Goal: Task Accomplishment & Management: Complete application form

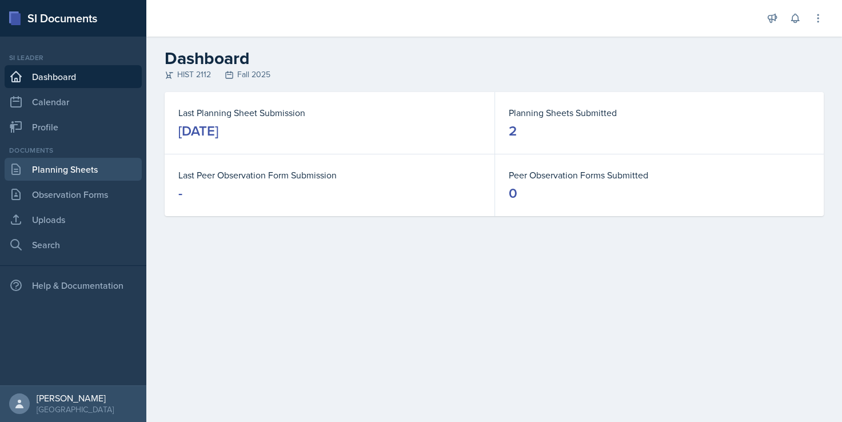
click at [110, 171] on link "Planning Sheets" at bounding box center [73, 169] width 137 height 23
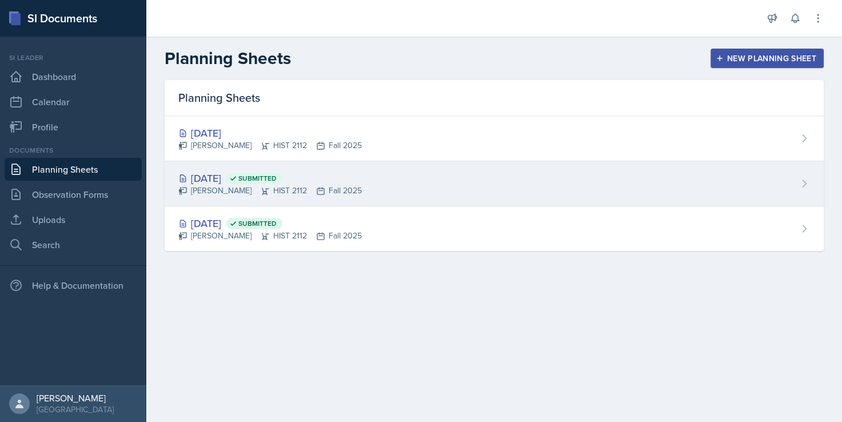
click at [350, 183] on div "[DATE] Submitted [PERSON_NAME] HIST 2112 Fall 2025" at bounding box center [494, 183] width 659 height 45
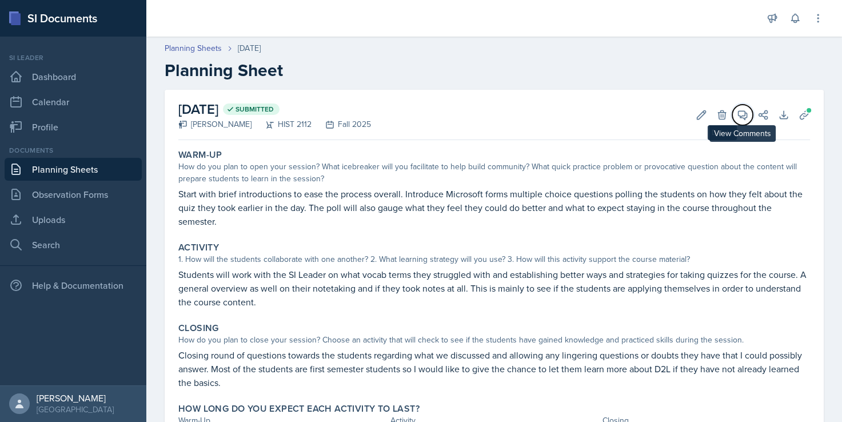
click at [737, 113] on icon at bounding box center [742, 114] width 11 height 11
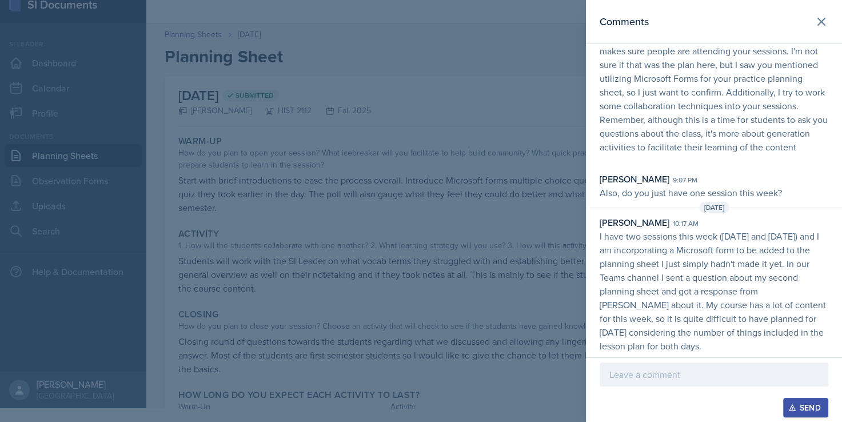
scroll to position [106, 0]
click at [815, 22] on icon at bounding box center [822, 22] width 14 height 14
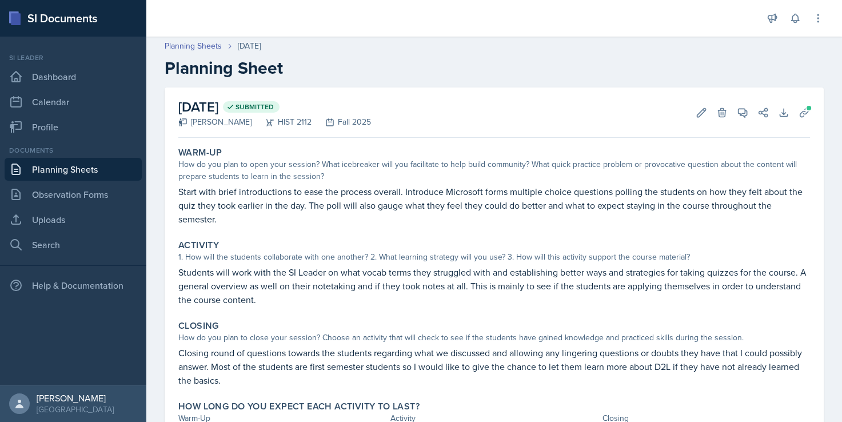
scroll to position [0, 0]
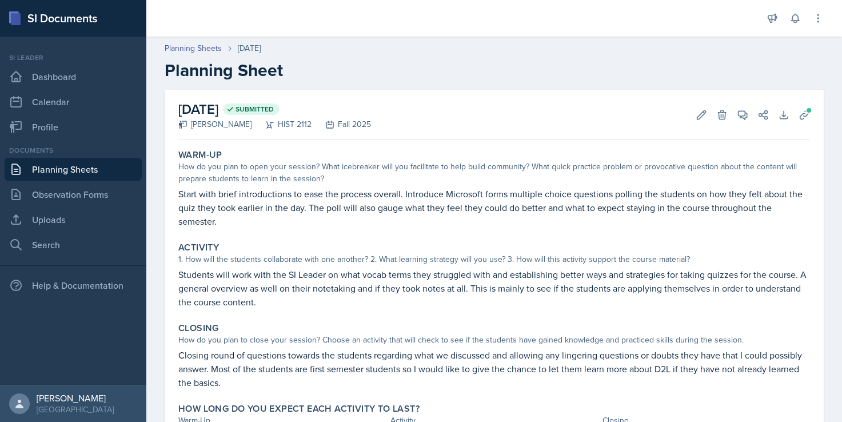
click at [102, 172] on link "Planning Sheets" at bounding box center [73, 169] width 137 height 23
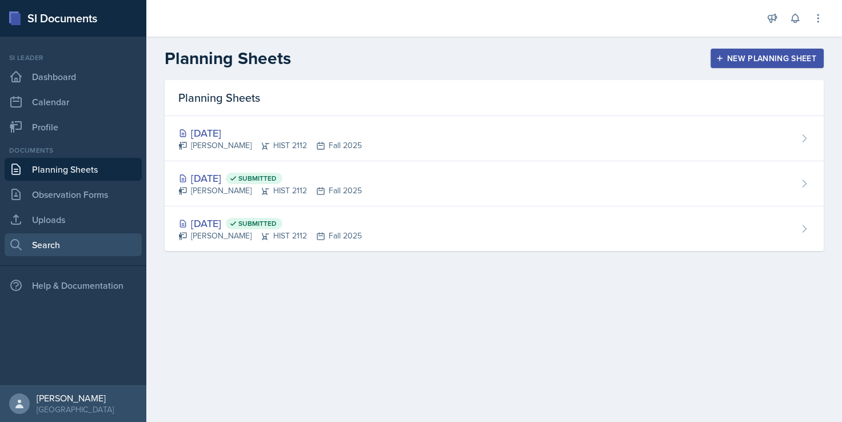
click at [80, 244] on link "Search" at bounding box center [73, 244] width 137 height 23
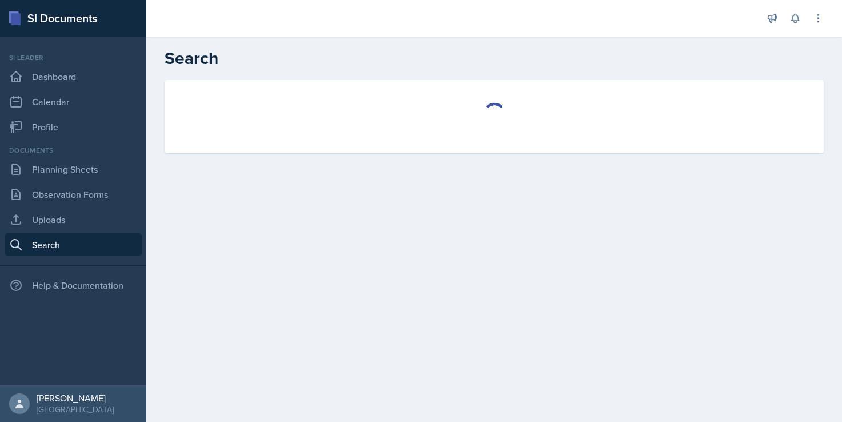
select select "all"
select select "1"
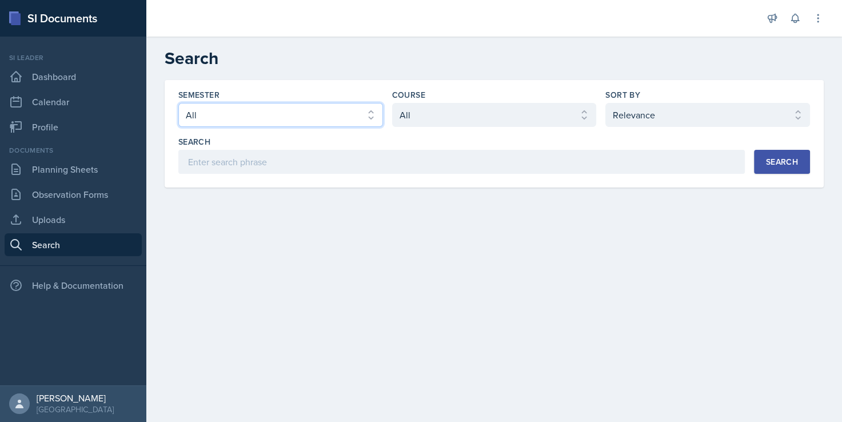
click at [317, 115] on select "Select semester All Fall 2025 Summer 2025 Spring 2025 Fall 2024 Summer 2024 Spr…" at bounding box center [280, 115] width 205 height 24
select select "2bed604d-1099-4043-b1bc-2365e8740244"
click at [178, 103] on select "Select semester All Fall 2025 Summer 2025 Spring 2025 Fall 2024 Summer 2024 Spr…" at bounding box center [280, 115] width 205 height 24
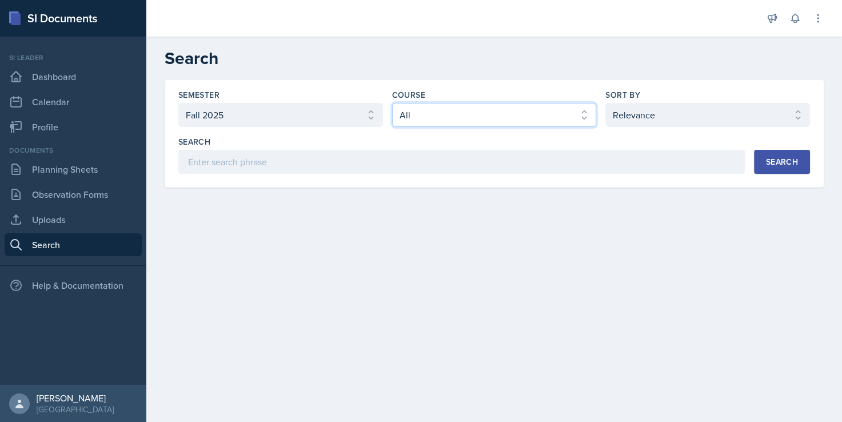
click at [426, 117] on select "Select course All ACCT 2101 ACCT 2102 ACCT 4050 ANTH 1102 ANTH 3301 ARCH 1000 A…" at bounding box center [494, 115] width 205 height 24
select select "e03f2d5a-f3a5-4e0e-9167-550ff5b2876a"
click at [392, 103] on select "Select course All ACCT 2101 ACCT 2102 ACCT 4050 ANTH 1102 ANTH 3301 ARCH 1000 A…" at bounding box center [494, 115] width 205 height 24
click at [791, 162] on div "Search" at bounding box center [782, 161] width 32 height 9
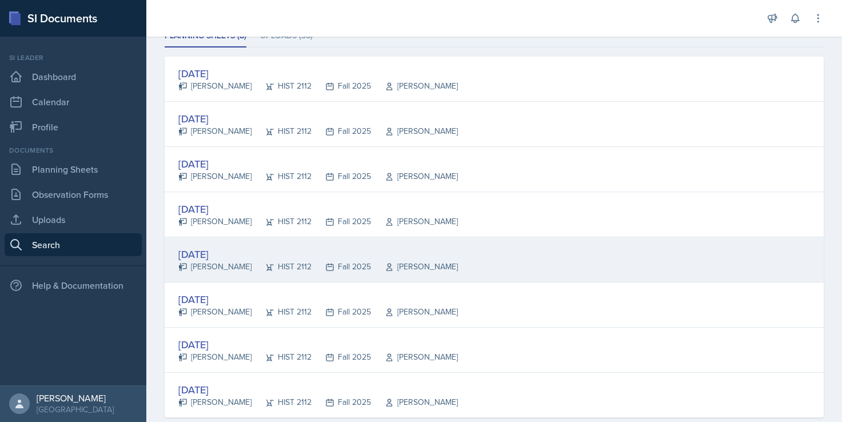
scroll to position [114, 0]
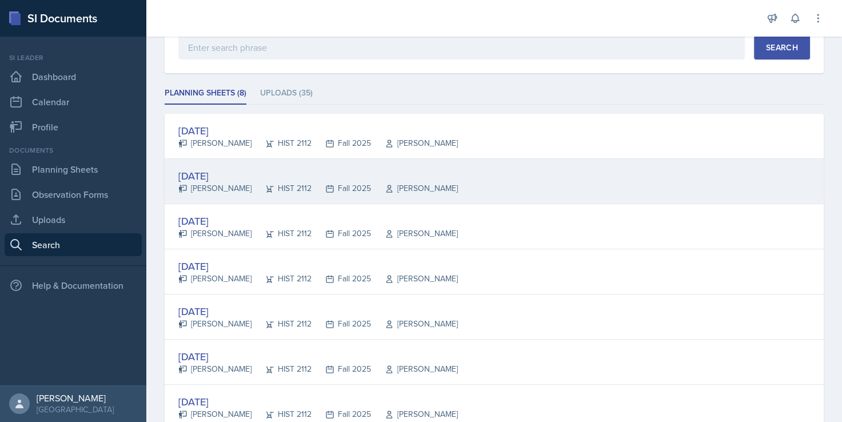
click at [391, 174] on div "[DATE]" at bounding box center [318, 175] width 280 height 15
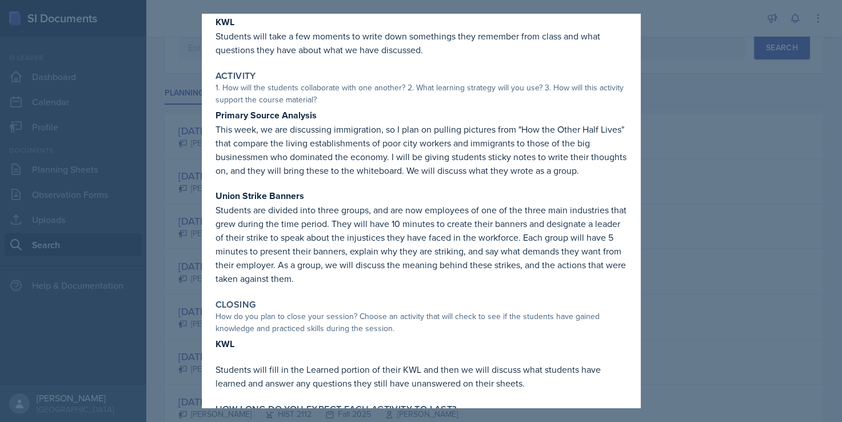
scroll to position [0, 0]
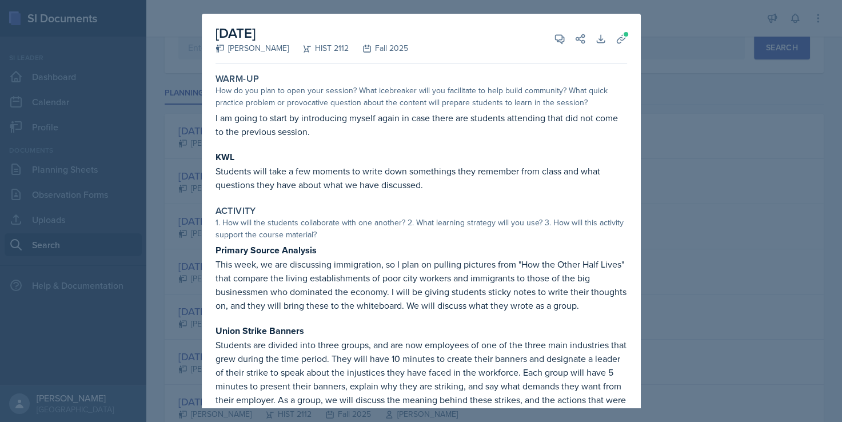
click at [675, 33] on div at bounding box center [421, 211] width 842 height 422
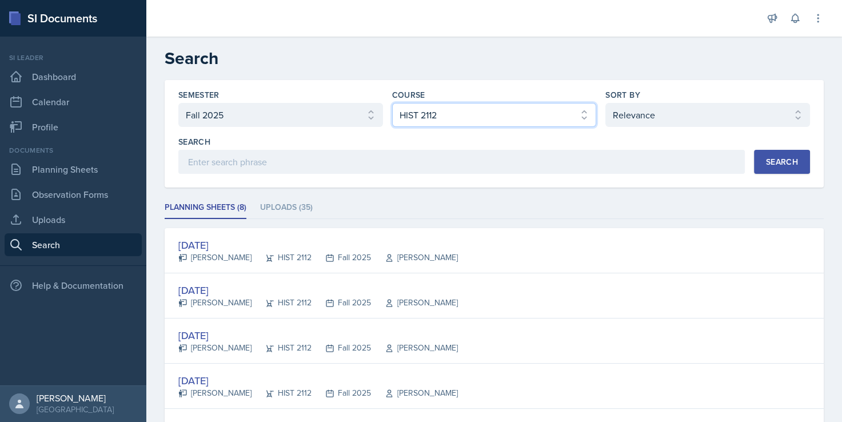
click at [475, 118] on select "Select course All ACCT 2101 ACCT 2102 ACCT 4050 ANTH 1102 ANTH 3301 ARCH 1000 A…" at bounding box center [494, 115] width 205 height 24
click at [474, 117] on select "Select course All ACCT 2101 ACCT 2102 ACCT 4050 ANTH 1102 ANTH 3301 ARCH 1000 A…" at bounding box center [494, 115] width 205 height 24
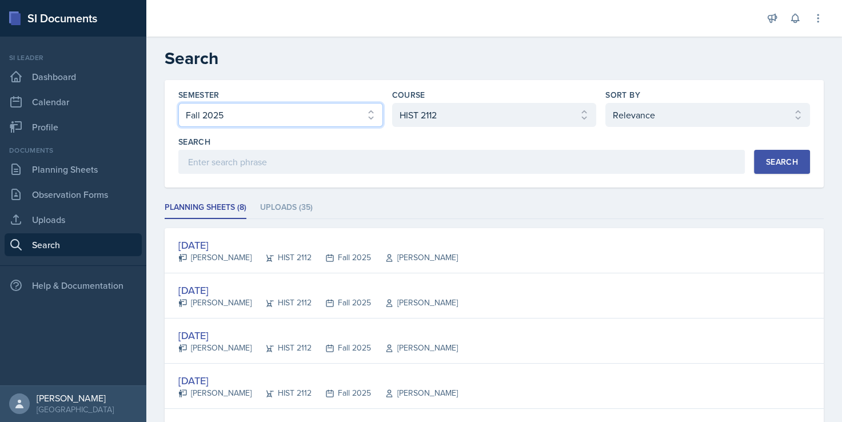
click at [292, 113] on select "Select semester All Fall 2025 Summer 2025 Spring 2025 Fall 2024 Summer 2024 Spr…" at bounding box center [280, 115] width 205 height 24
select select "all"
click at [178, 103] on select "Select semester All Fall 2025 Summer 2025 Spring 2025 Fall 2024 Summer 2024 Spr…" at bounding box center [280, 115] width 205 height 24
click at [770, 164] on div "Search" at bounding box center [782, 161] width 32 height 9
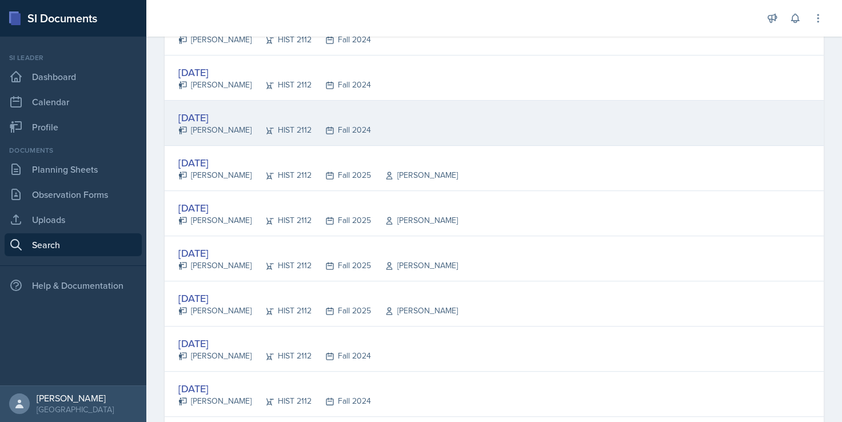
scroll to position [515, 0]
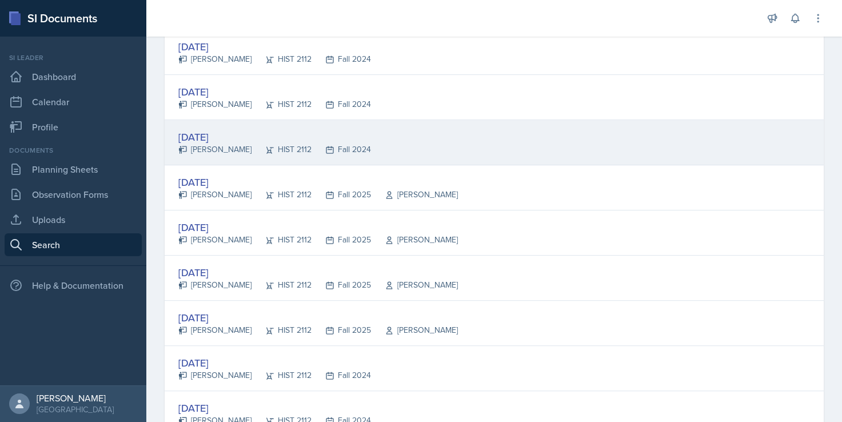
click at [296, 131] on div "[DATE]" at bounding box center [274, 136] width 193 height 15
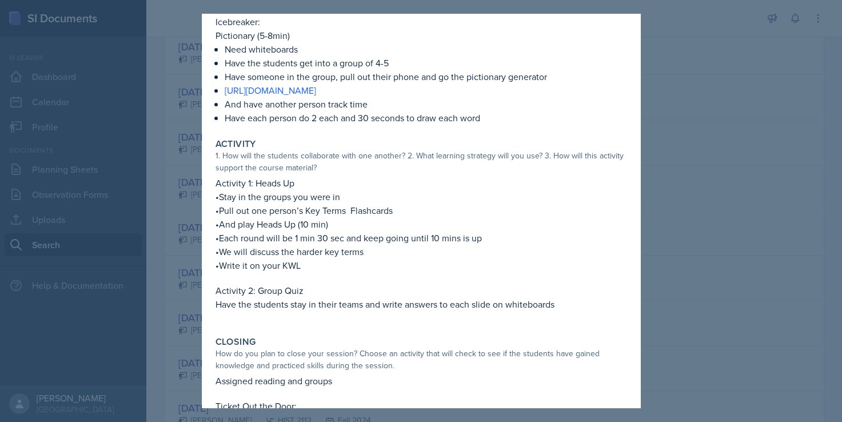
scroll to position [114, 0]
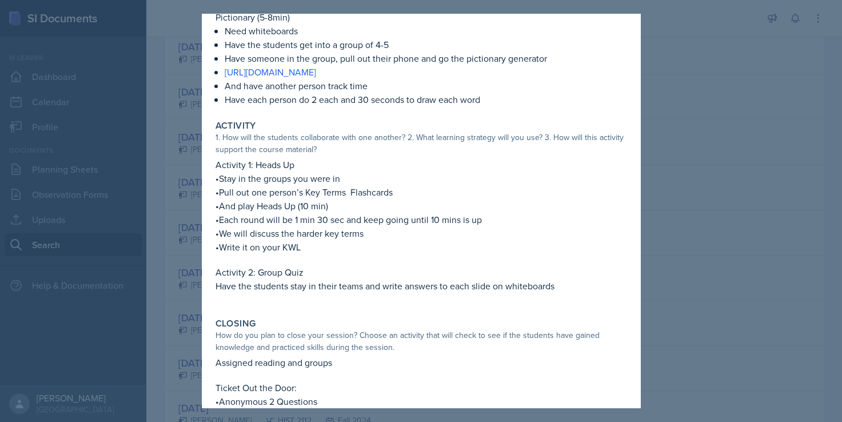
click at [703, 141] on div at bounding box center [421, 211] width 842 height 422
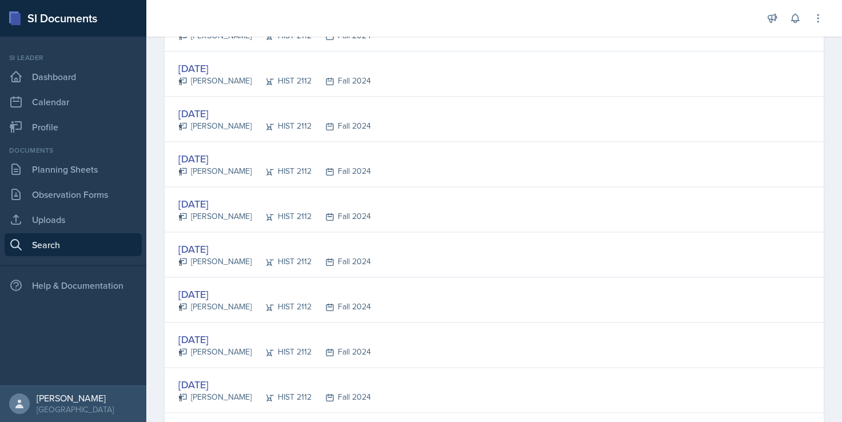
scroll to position [1544, 0]
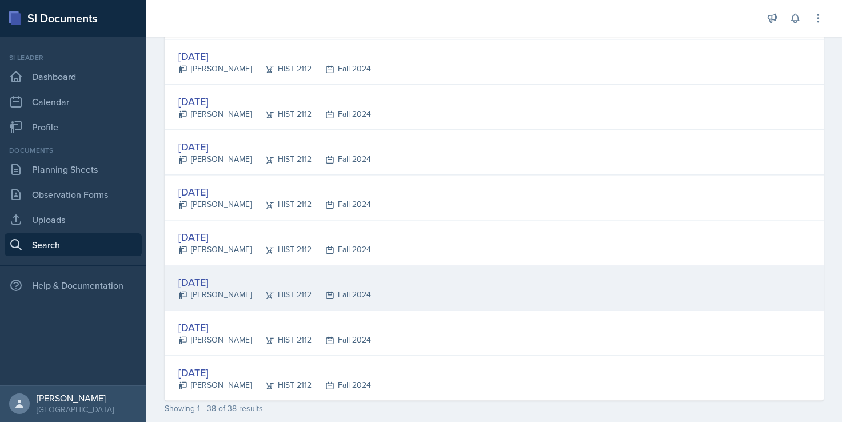
click at [266, 278] on div "[DATE]" at bounding box center [274, 281] width 193 height 15
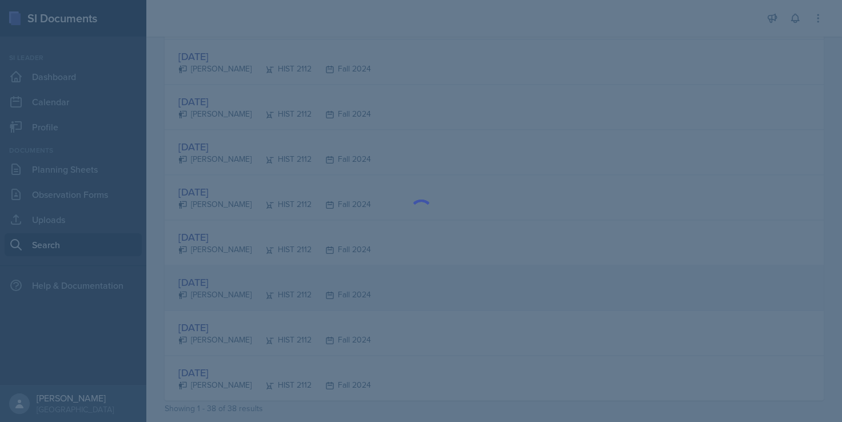
scroll to position [0, 0]
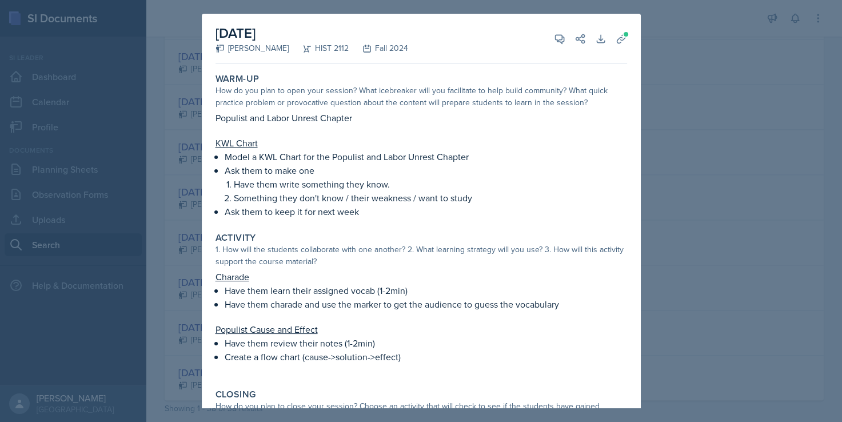
click at [392, 178] on p "Have them write something they know." at bounding box center [430, 184] width 393 height 14
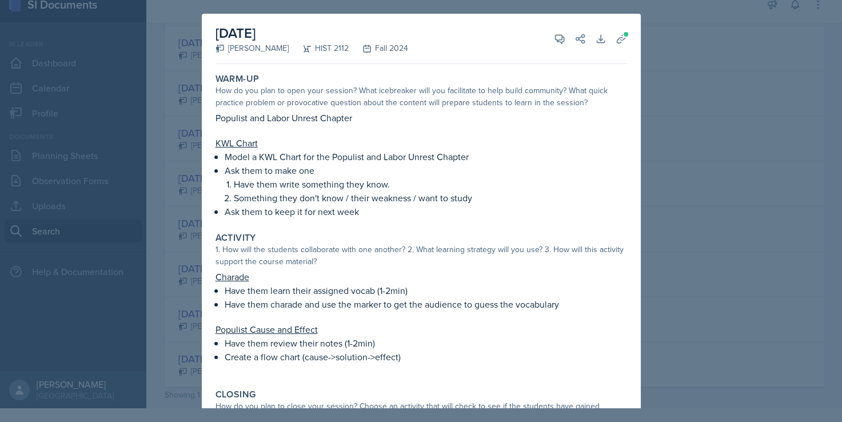
click at [721, 230] on div at bounding box center [421, 211] width 842 height 422
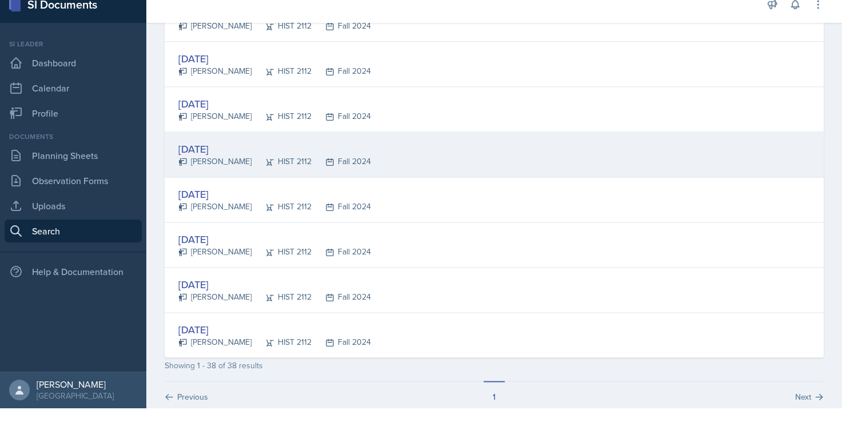
scroll to position [1589, 0]
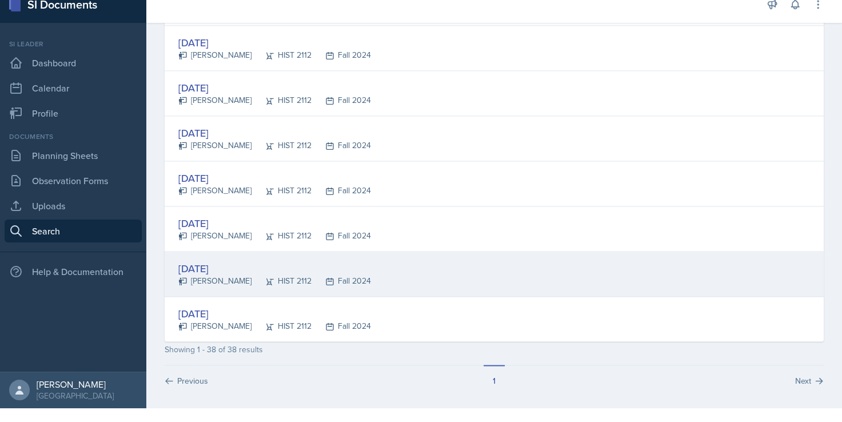
click at [260, 262] on div "[DATE]" at bounding box center [274, 268] width 193 height 15
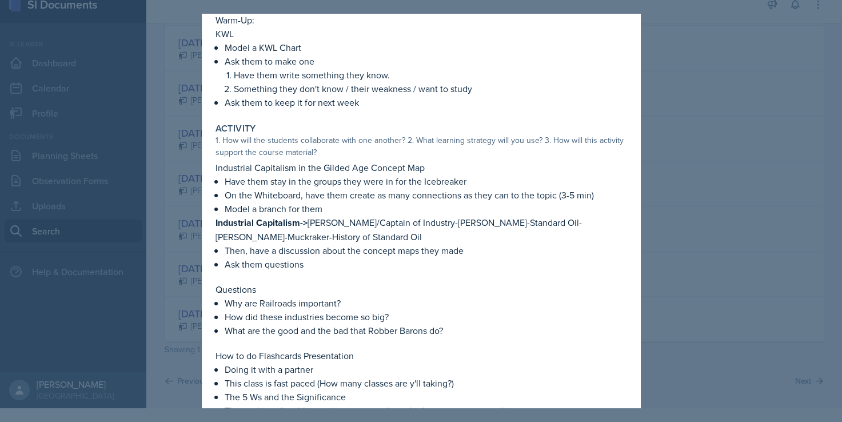
scroll to position [304, 0]
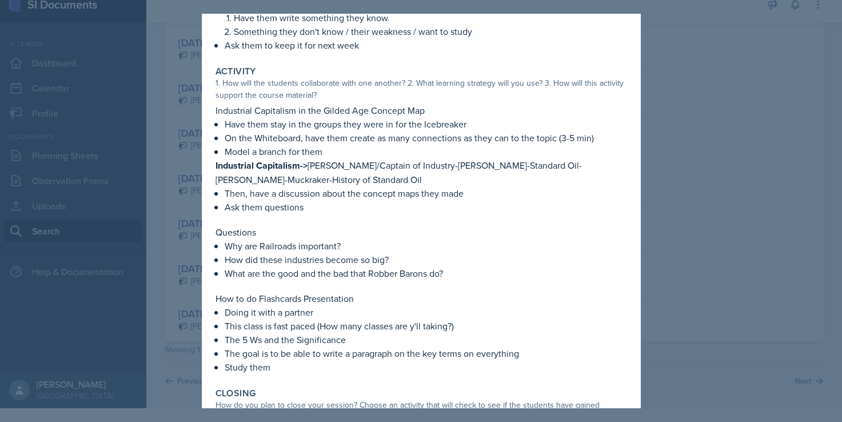
click at [453, 225] on p "Questions" at bounding box center [422, 232] width 412 height 14
click at [444, 209] on p "Ask them questions" at bounding box center [426, 207] width 403 height 14
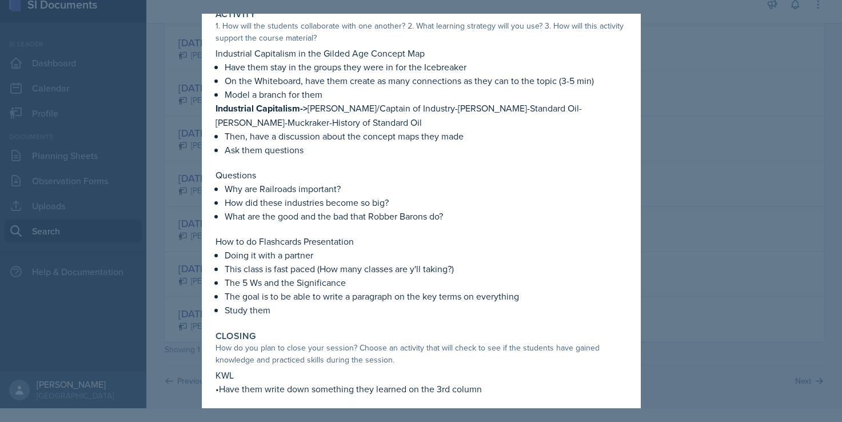
scroll to position [418, 0]
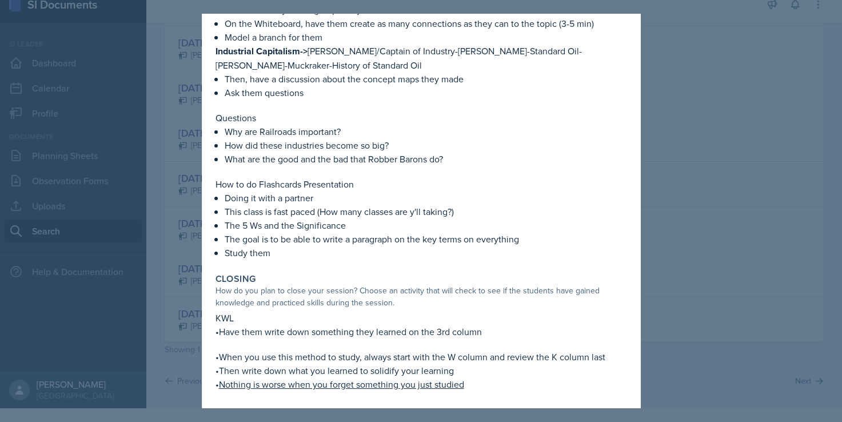
click at [447, 201] on p "Doing it with a partner" at bounding box center [426, 198] width 403 height 14
click at [448, 383] on u "Nothing is worse when you forget something you just studied" at bounding box center [341, 384] width 245 height 13
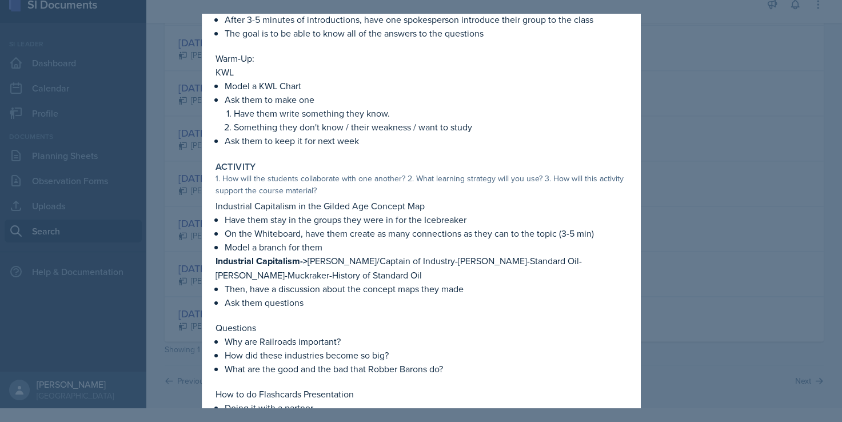
scroll to position [0, 0]
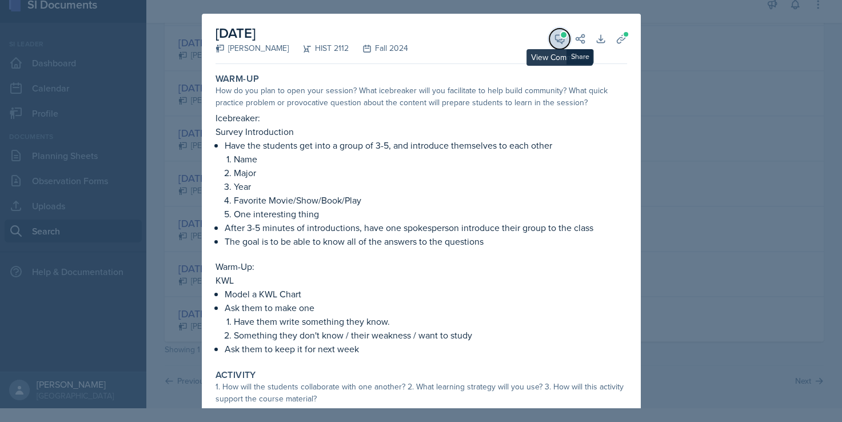
click at [554, 40] on icon at bounding box center [559, 38] width 11 height 11
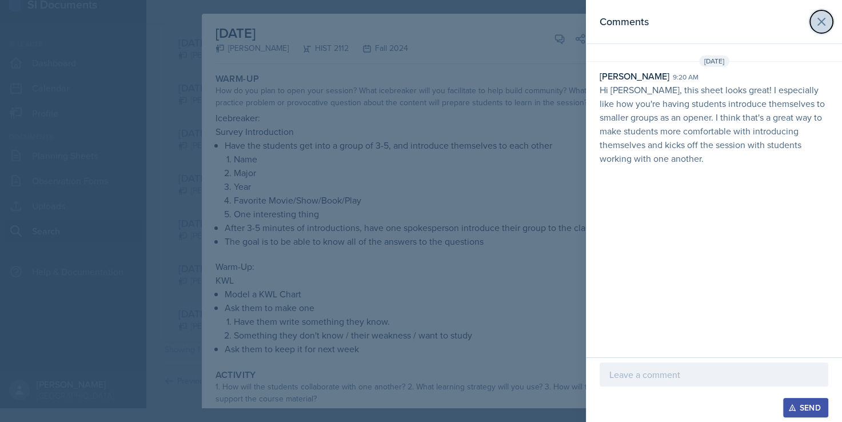
click at [825, 22] on icon at bounding box center [822, 22] width 14 height 14
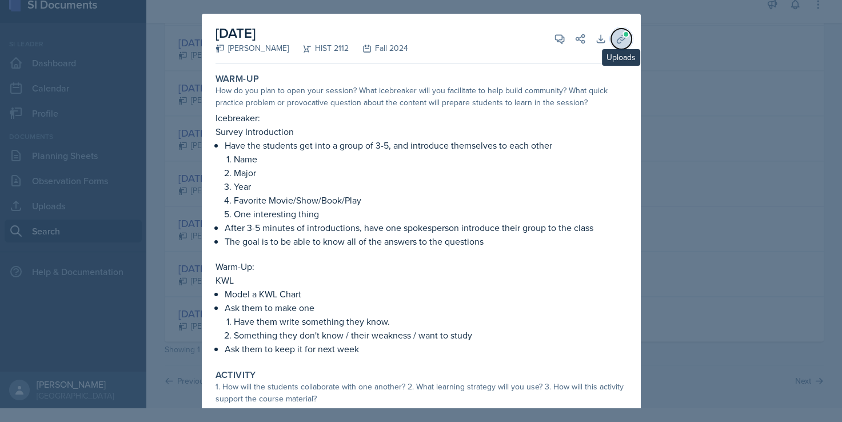
click at [618, 39] on icon at bounding box center [621, 38] width 11 height 11
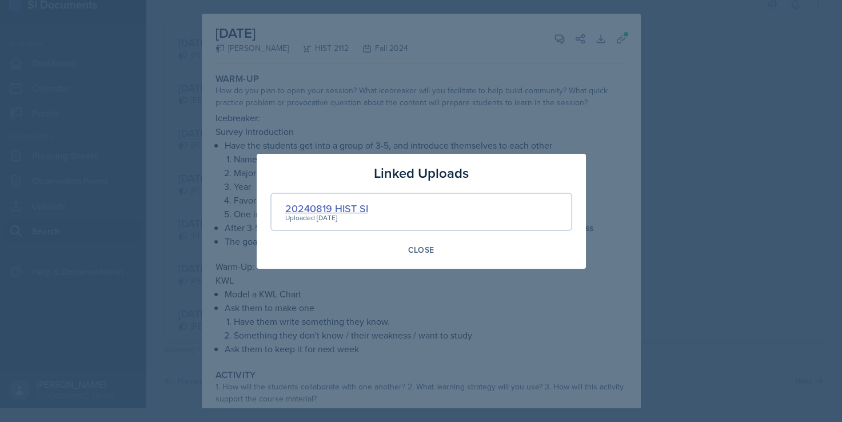
click at [348, 205] on div "20240819 HIST SI" at bounding box center [326, 208] width 83 height 15
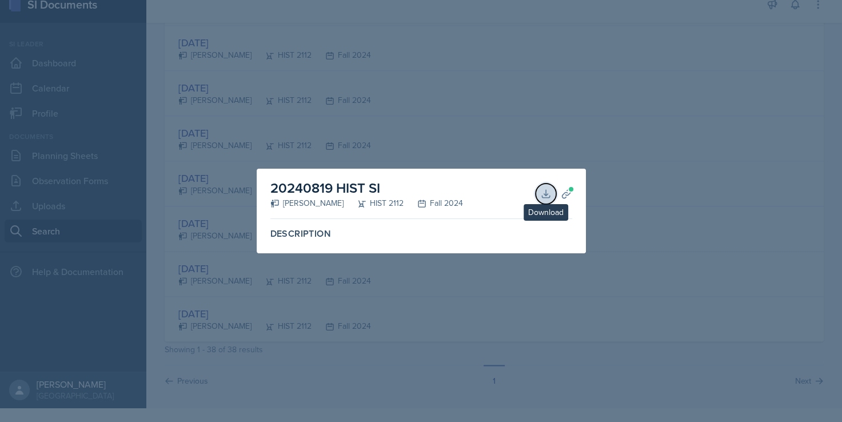
click at [550, 197] on icon at bounding box center [545, 193] width 11 height 11
click at [598, 116] on div at bounding box center [421, 211] width 842 height 422
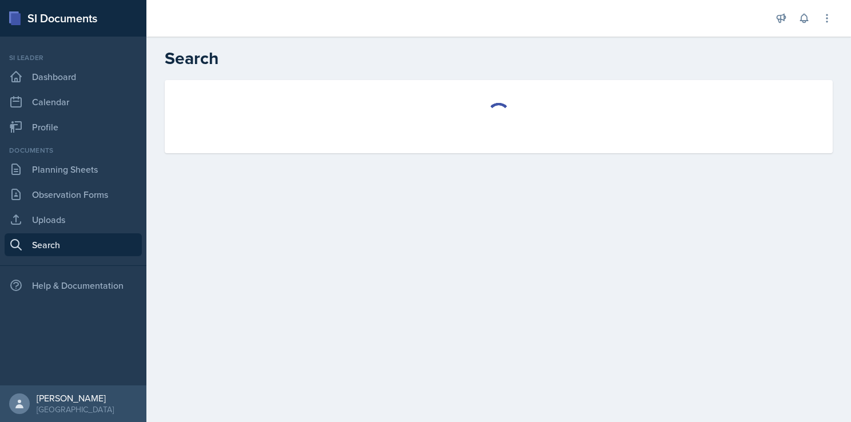
select select "all"
select select "1"
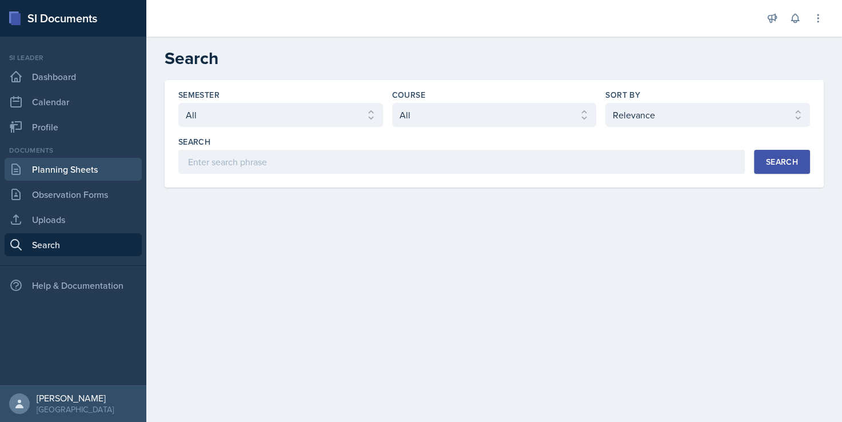
click at [84, 168] on link "Planning Sheets" at bounding box center [73, 169] width 137 height 23
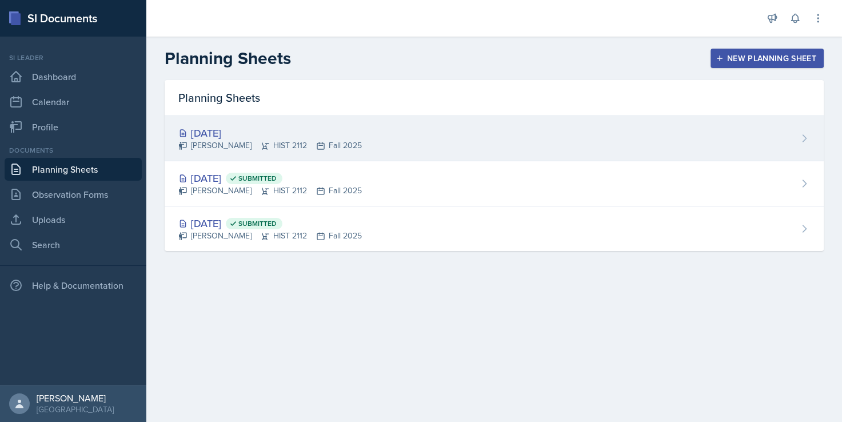
click at [377, 136] on div "Aug 27th, 2025 Jack Vickers HIST 2112 Fall 2025" at bounding box center [494, 138] width 659 height 45
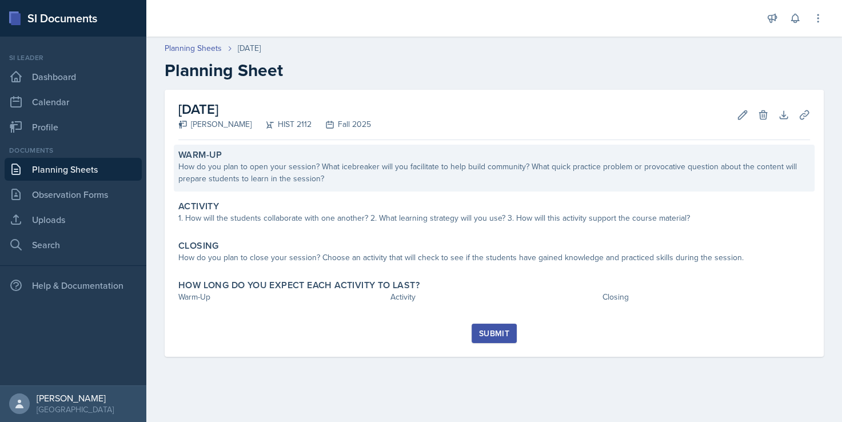
click at [312, 164] on div "How do you plan to open your session? What icebreaker will you facilitate to he…" at bounding box center [494, 173] width 632 height 24
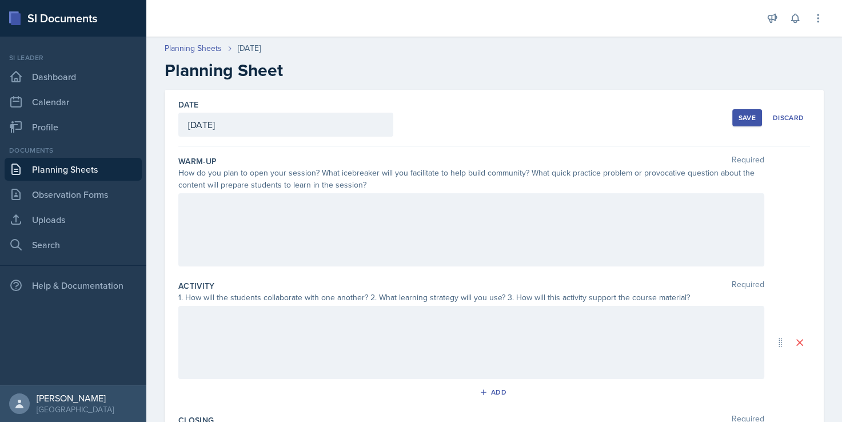
click at [253, 225] on div at bounding box center [471, 229] width 586 height 73
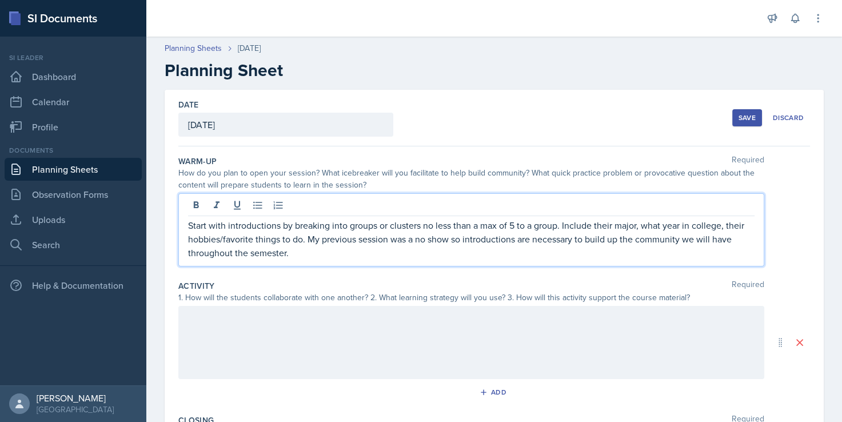
click at [313, 248] on p "Start with introductions by breaking into groups or clusters no less than a max…" at bounding box center [471, 238] width 567 height 41
click at [188, 222] on p "Start with introductions by breaking into groups or clusters no less than a max…" at bounding box center [471, 238] width 567 height 41
click at [297, 245] on p "Start with introductions by breaking into groups or clusters no less than a max…" at bounding box center [471, 238] width 567 height 41
click at [186, 223] on div "Start with introductions by breaking into groups or clusters no less than a max…" at bounding box center [471, 229] width 586 height 73
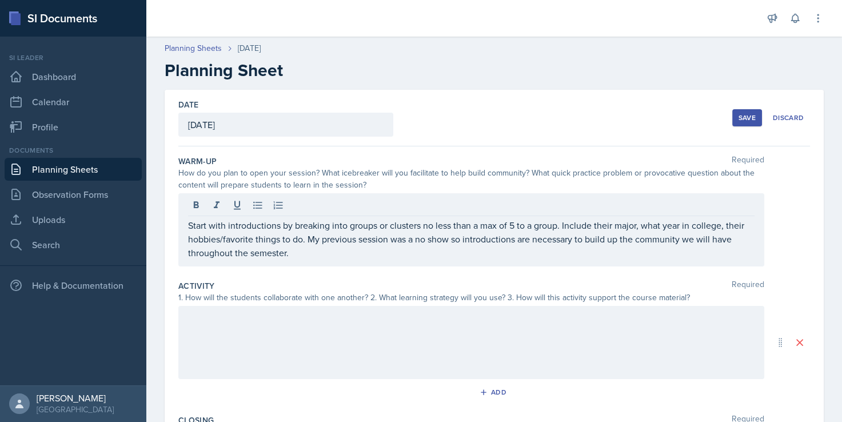
click at [186, 224] on div "Start with introductions by breaking into groups or clusters no less than a max…" at bounding box center [471, 229] width 586 height 73
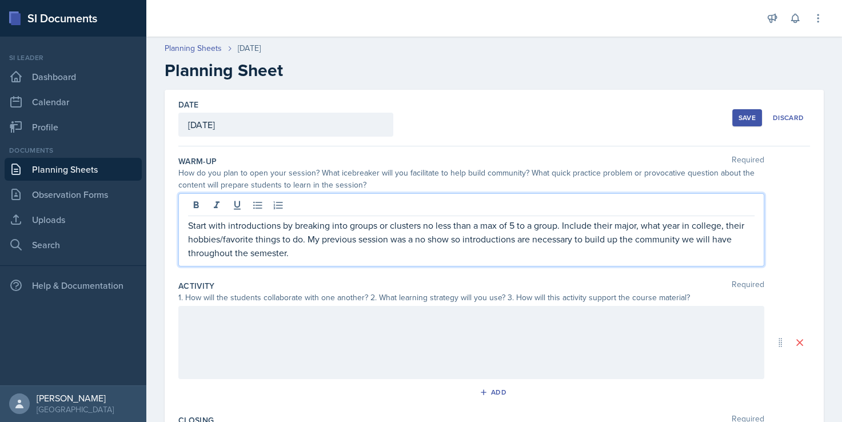
click at [189, 225] on p "Start with introductions by breaking into groups or clusters no less than a max…" at bounding box center [471, 238] width 567 height 41
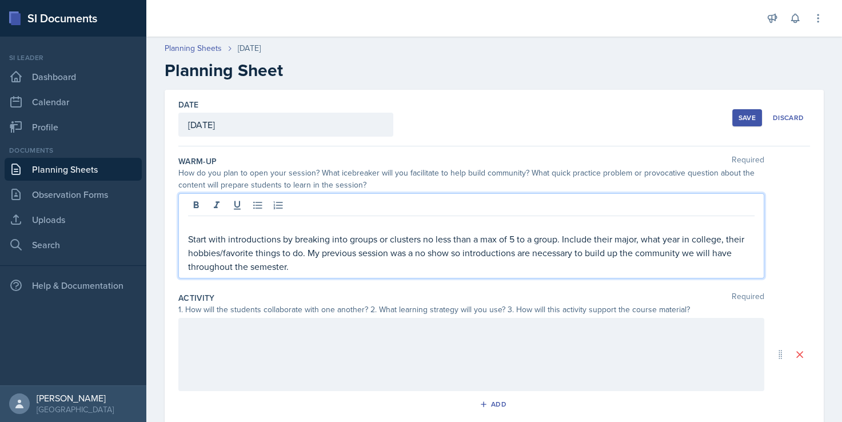
click at [199, 223] on p at bounding box center [471, 225] width 567 height 14
click at [393, 263] on p "Start with introductions by breaking into groups or clusters no less than a max…" at bounding box center [471, 252] width 567 height 41
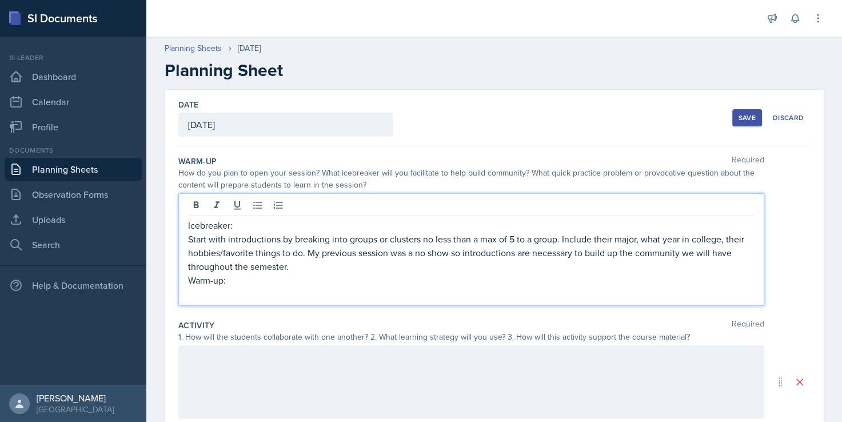
click at [219, 280] on p "Warm-up:" at bounding box center [471, 280] width 567 height 14
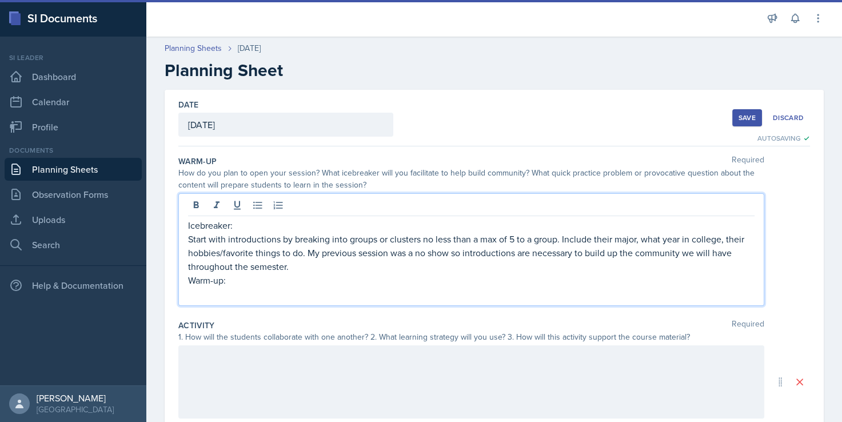
click at [211, 295] on p at bounding box center [471, 294] width 567 height 14
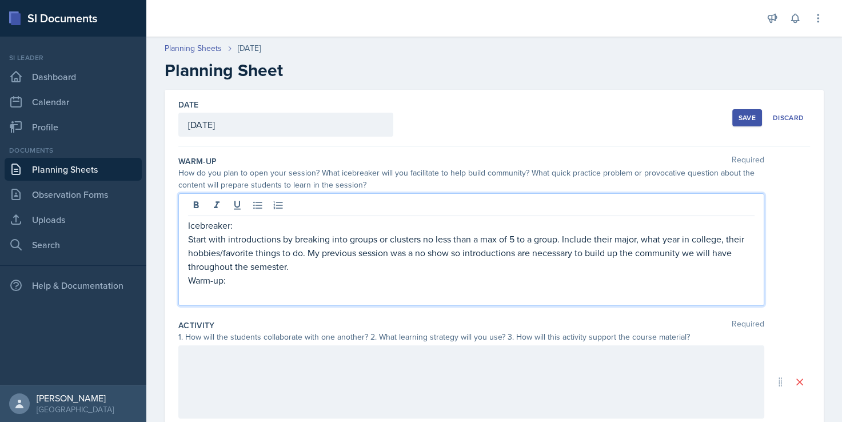
click at [187, 237] on div "Icebreaker: Start with introductions by breaking into groups or clusters no les…" at bounding box center [471, 249] width 586 height 113
click at [188, 238] on p "Start with introductions by breaking into groups or clusters no less than a max…" at bounding box center [471, 252] width 567 height 41
click at [201, 294] on p at bounding box center [471, 294] width 567 height 14
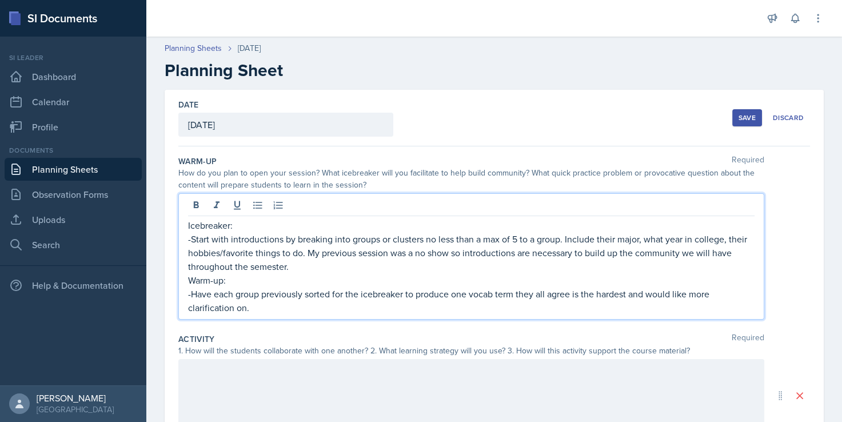
click at [339, 373] on div at bounding box center [471, 395] width 586 height 73
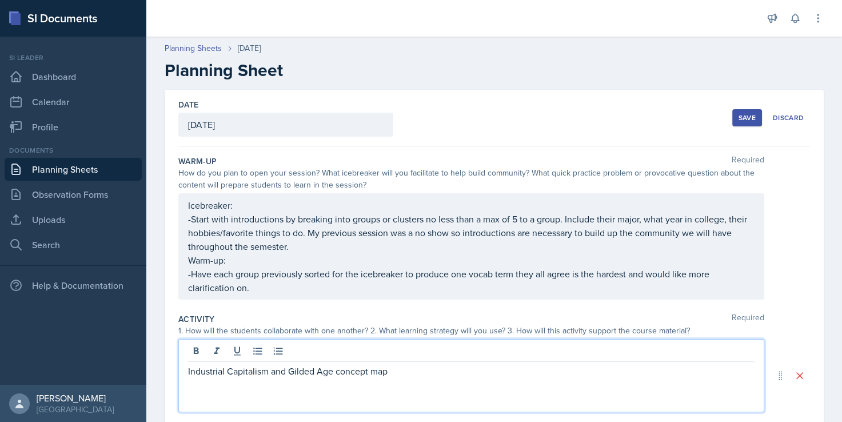
click at [287, 373] on p "Industrial Capitalism and Gilded Age concept map" at bounding box center [471, 371] width 567 height 14
click at [357, 372] on p "Industrial Capitalism and The Gilded Age concept map" at bounding box center [471, 371] width 567 height 14
click at [396, 369] on p "Industrial Capitalism and The Gilded Age Concept map" at bounding box center [471, 371] width 567 height 14
click at [416, 372] on p "Industrial Capitalism and The Gilded Age Concept Map" at bounding box center [471, 371] width 567 height 14
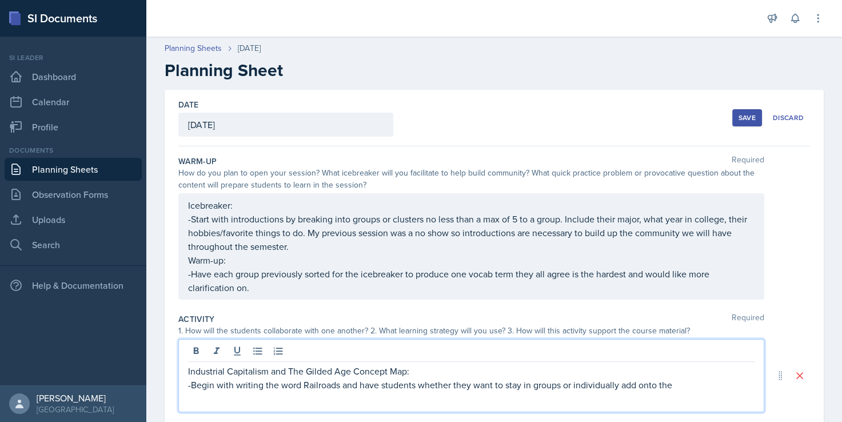
click at [339, 384] on p "-Begin with writing the word Railroads and have students whether they want to s…" at bounding box center [471, 385] width 567 height 14
click at [295, 392] on p "-Begin with writing the word Railroads on the whiteboard and have students whet…" at bounding box center [471, 385] width 567 height 14
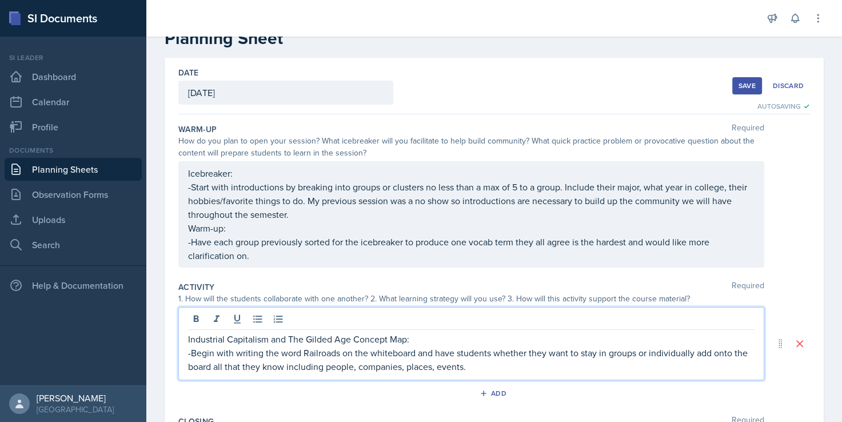
scroll to position [57, 0]
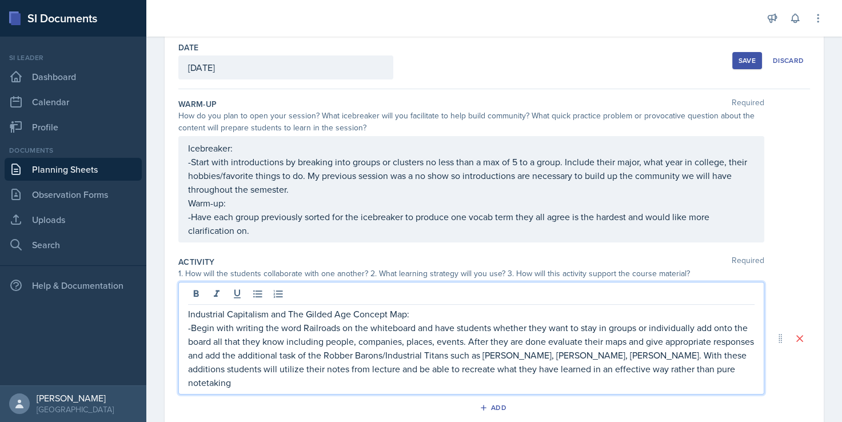
click at [628, 369] on p "-Begin with writing the word Railroads on the whiteboard and have students whet…" at bounding box center [471, 355] width 567 height 69
click at [305, 380] on p "-Begin with writing the word Railroads on the whiteboard and have students whet…" at bounding box center [471, 355] width 567 height 69
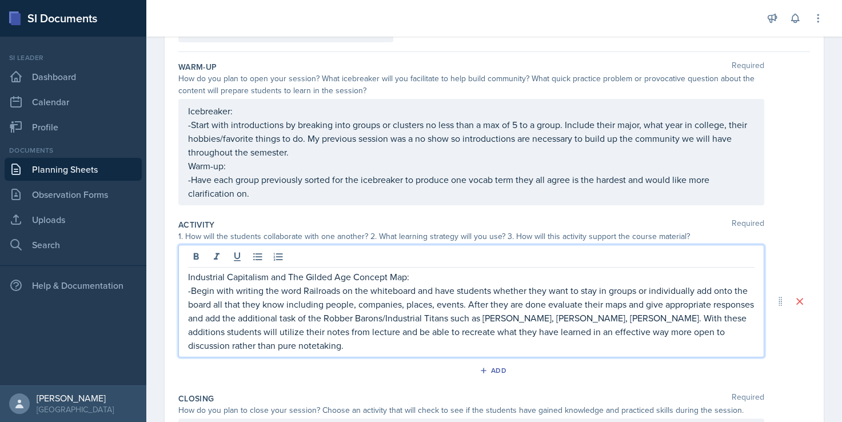
scroll to position [114, 0]
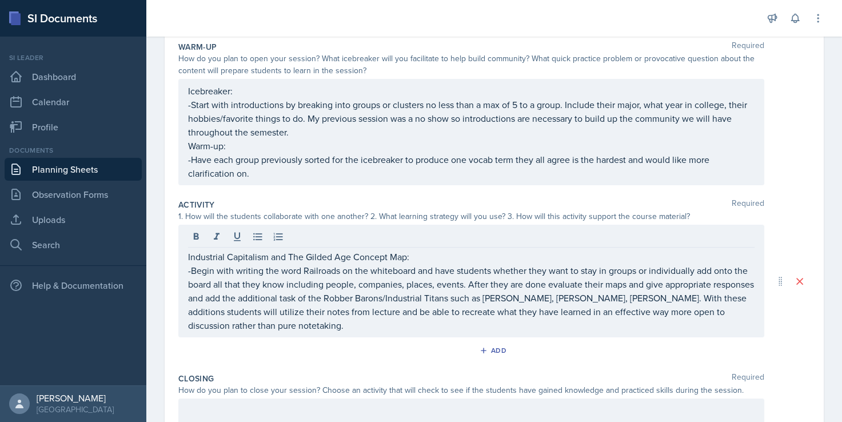
click at [351, 344] on div "Add" at bounding box center [494, 353] width 632 height 22
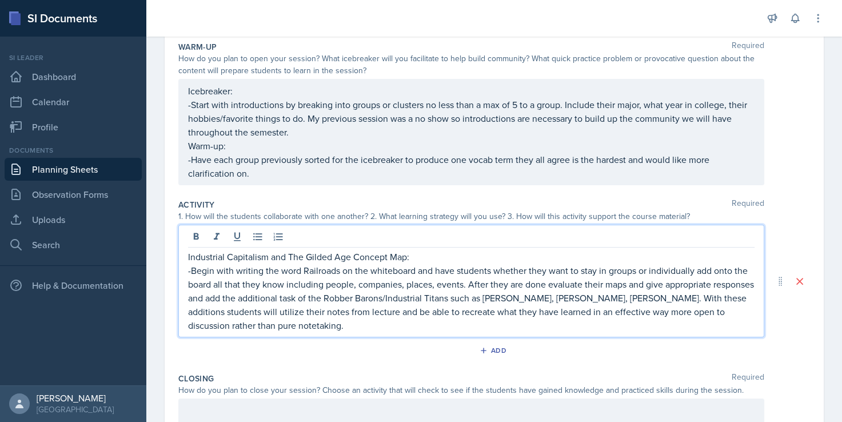
click at [331, 308] on p "-Begin with writing the word Railroads on the whiteboard and have students whet…" at bounding box center [471, 298] width 567 height 69
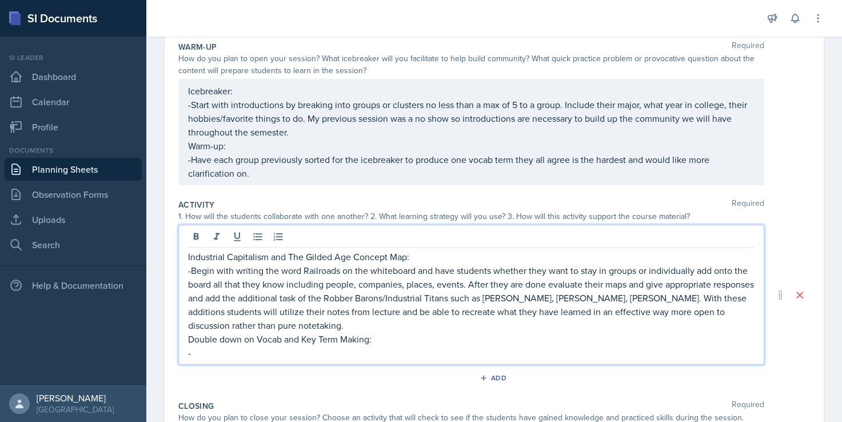
click at [191, 272] on p "-Begin with writing the word Railroads on the whiteboard and have students whet…" at bounding box center [471, 298] width 567 height 69
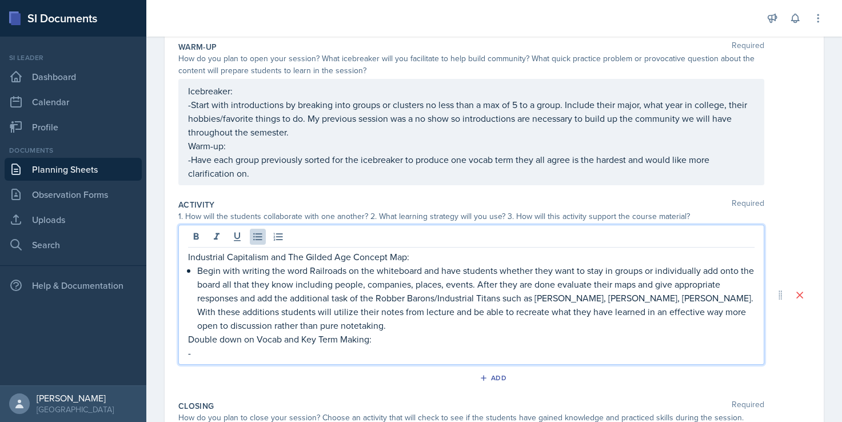
click at [194, 353] on p "-" at bounding box center [471, 353] width 567 height 14
click at [217, 100] on p "-Start with introductions by breaking into groups or clusters no less than a ma…" at bounding box center [471, 118] width 567 height 41
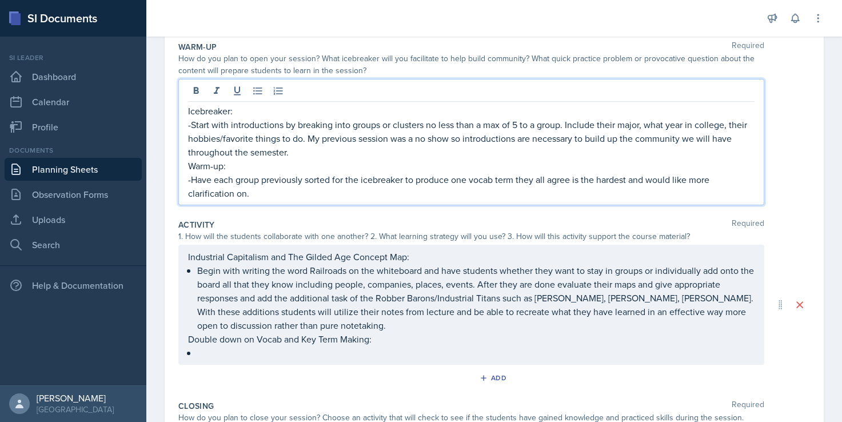
scroll to position [134, 0]
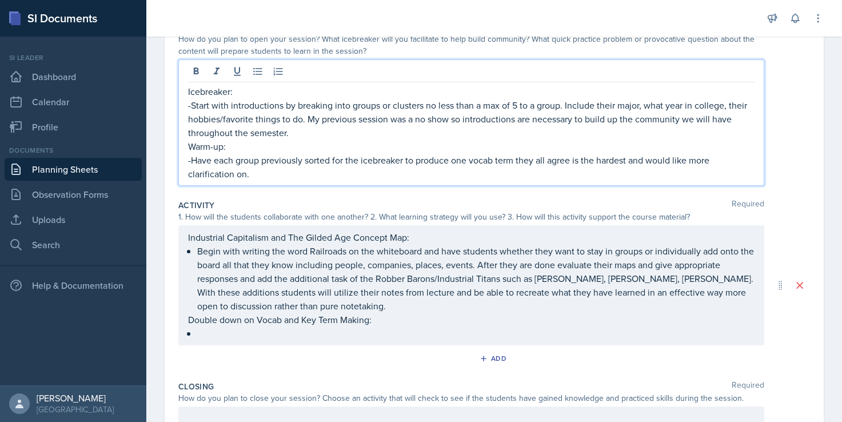
click at [192, 104] on p "-Start with introductions by breaking into groups or clusters no less than a ma…" at bounding box center [471, 118] width 567 height 41
click at [190, 160] on p "-Have each group previously sorted for the icebreaker to produce one vocab term…" at bounding box center [471, 166] width 567 height 27
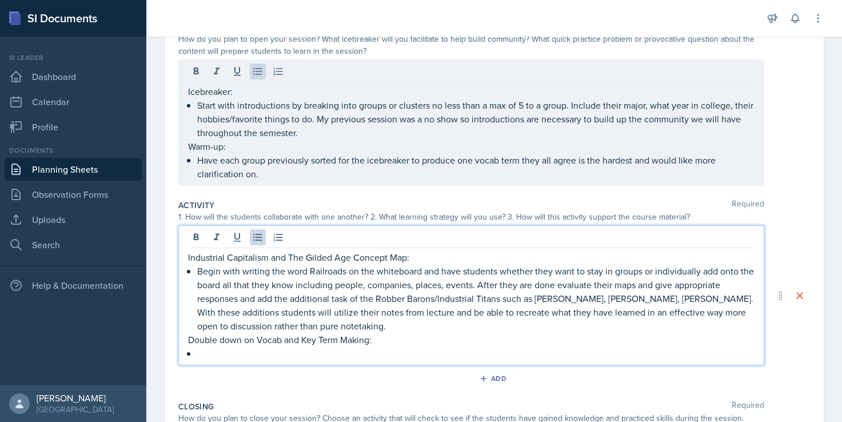
click at [205, 331] on div "Industrial Capitalism and The Gilded Age Concept Map: Begin with writing the wo…" at bounding box center [471, 305] width 567 height 110
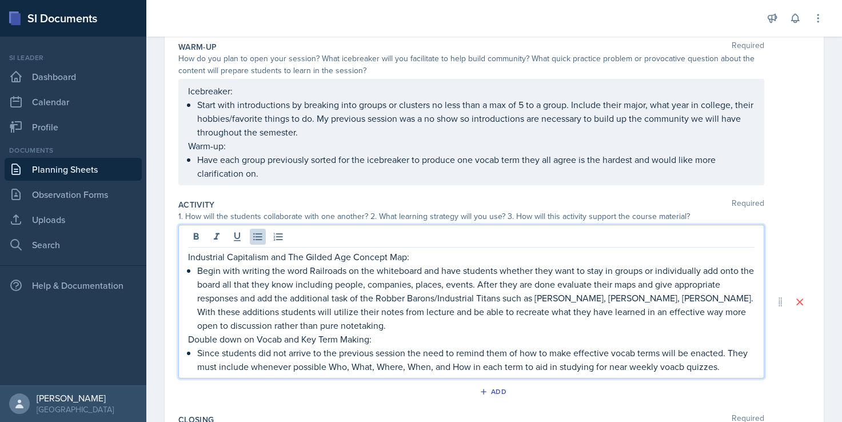
click at [659, 376] on div "Industrial Capitalism and The Gilded Age Concept Map: Begin with writing the wo…" at bounding box center [471, 302] width 586 height 154
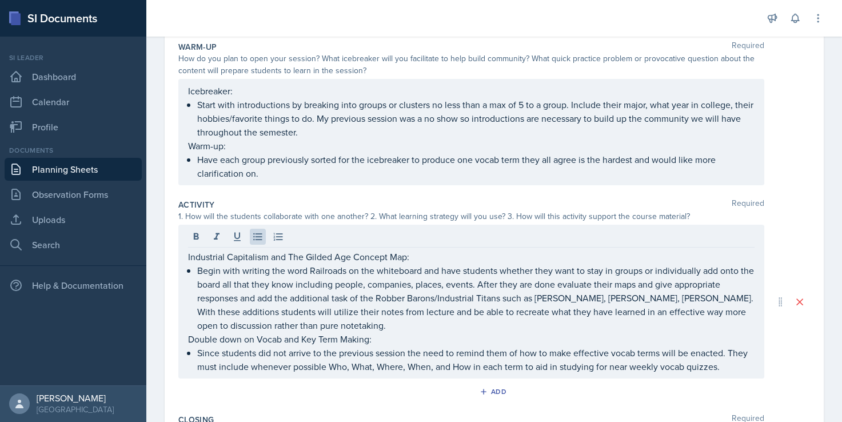
click at [751, 366] on div "Industrial Capitalism and The Gilded Age Concept Map: Begin with writing the wo…" at bounding box center [471, 302] width 586 height 154
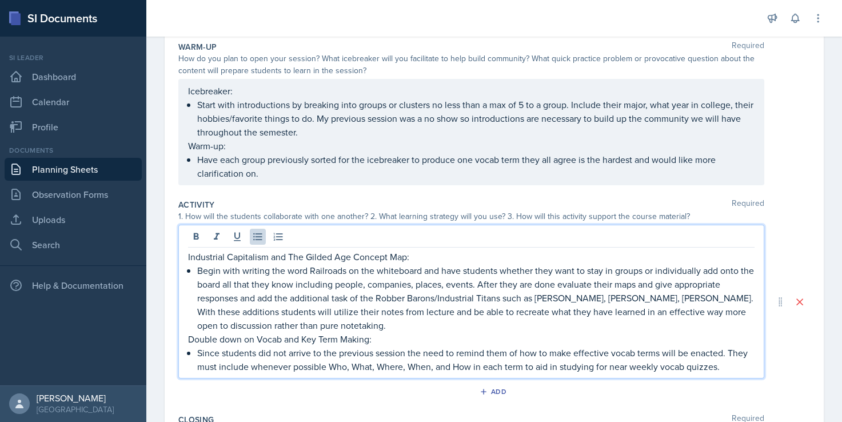
click at [743, 367] on p "Since students did not arrive to the previous session the need to remind them o…" at bounding box center [476, 359] width 558 height 27
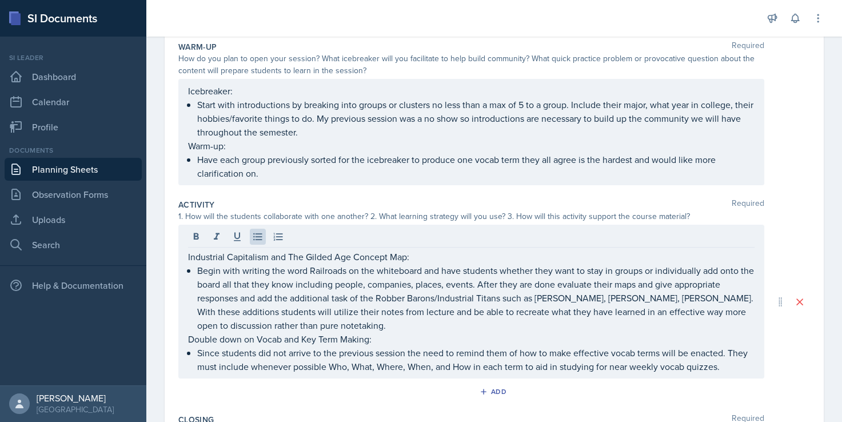
click at [746, 368] on div "Industrial Capitalism and The Gilded Age Concept Map: Begin with writing the wo…" at bounding box center [471, 302] width 586 height 154
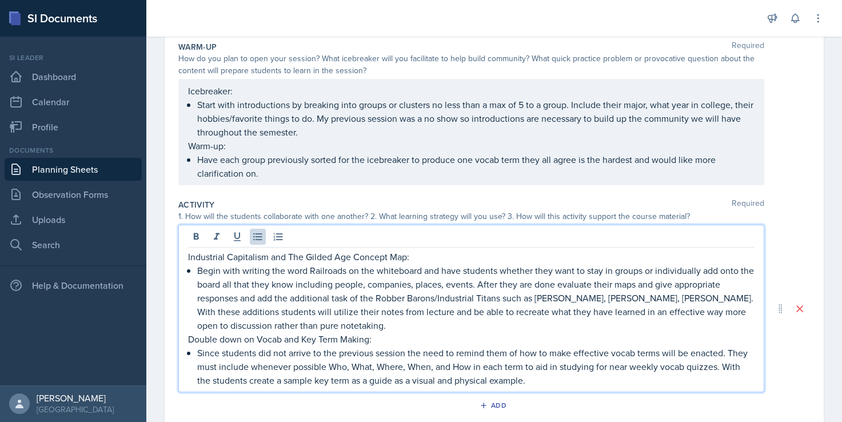
click at [768, 357] on div "Industrial Capitalism and The Gilded Age Concept Map: Begin with writing the wo…" at bounding box center [494, 309] width 632 height 168
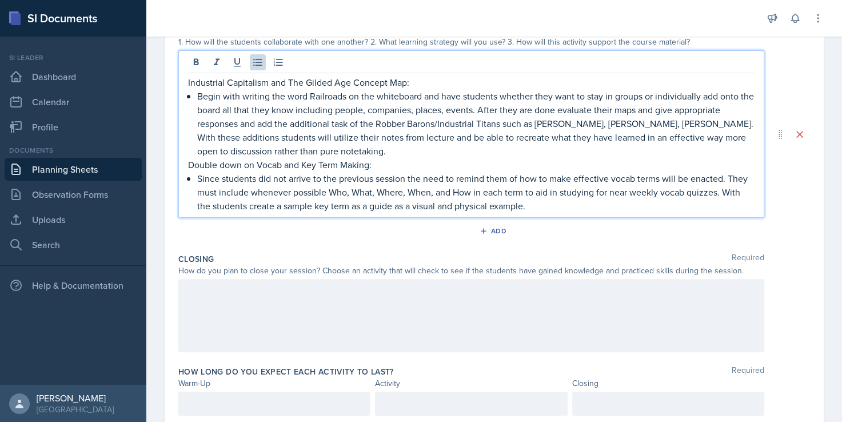
scroll to position [306, 0]
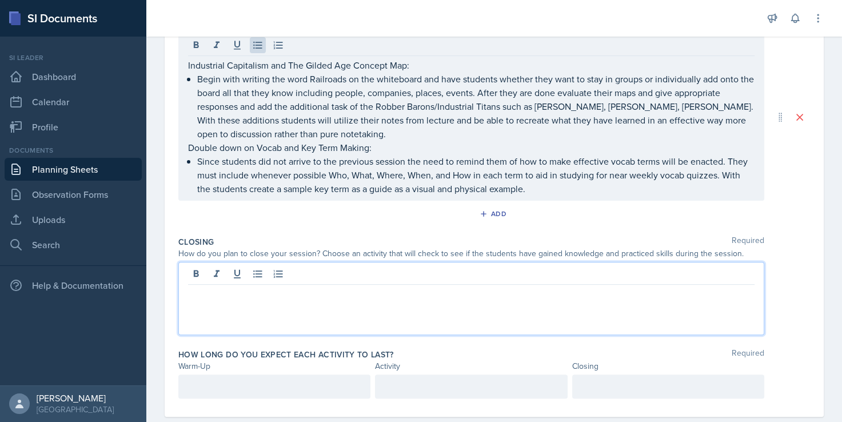
click at [279, 273] on div at bounding box center [471, 298] width 586 height 73
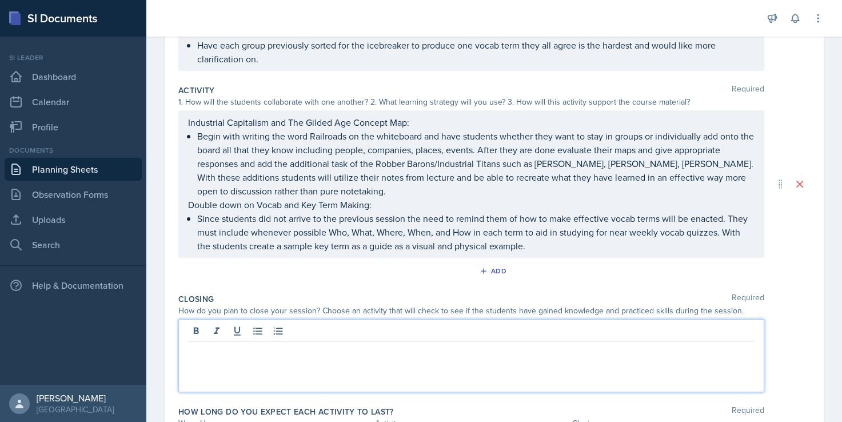
scroll to position [286, 0]
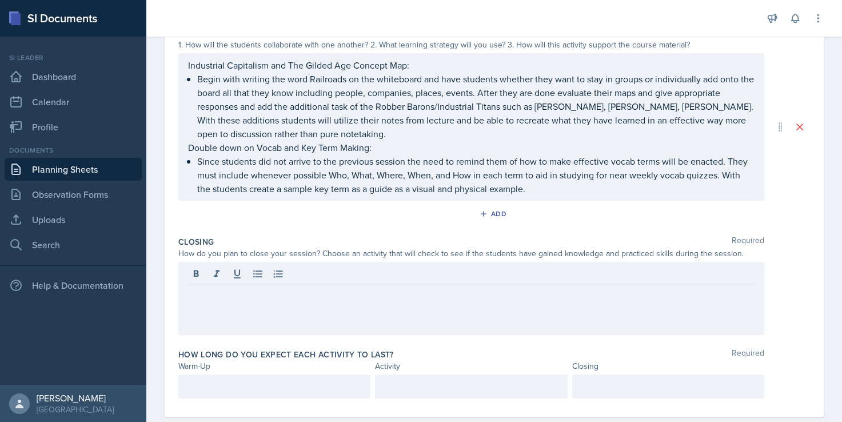
click at [229, 307] on div at bounding box center [471, 298] width 586 height 73
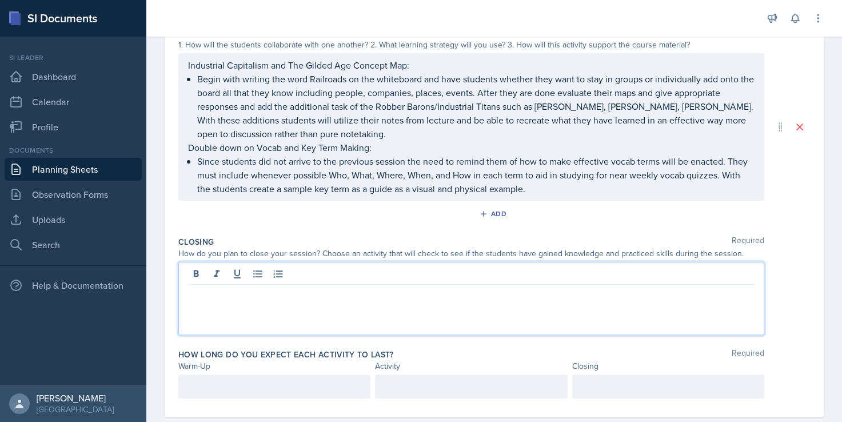
click at [258, 293] on p at bounding box center [471, 294] width 567 height 14
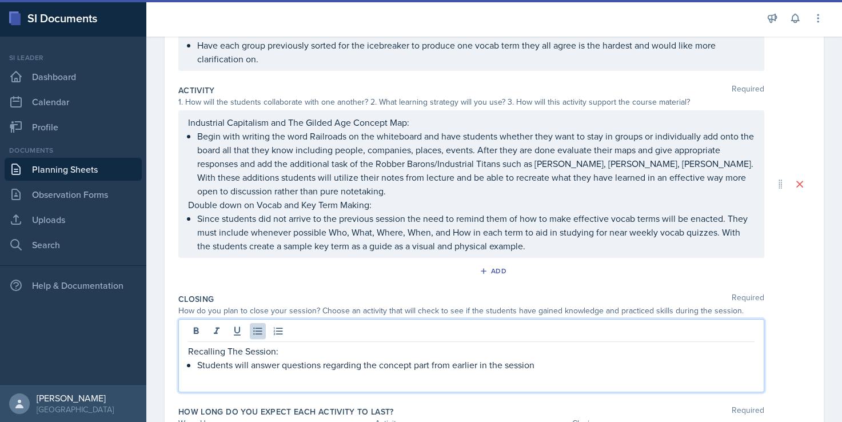
scroll to position [307, 0]
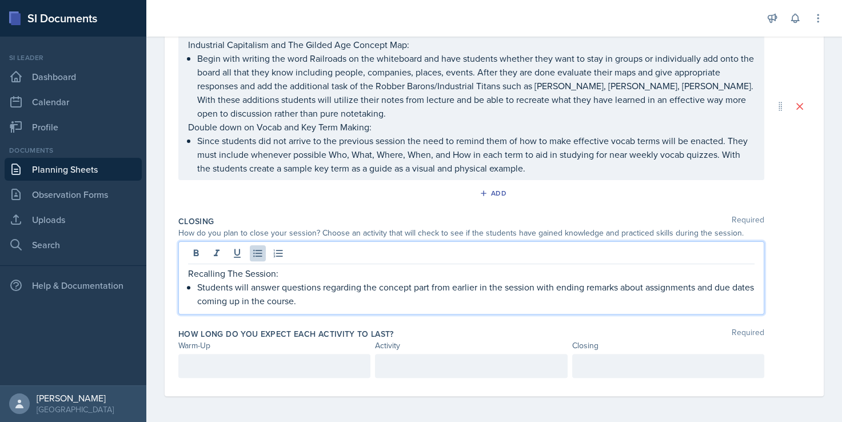
click at [242, 363] on div at bounding box center [274, 366] width 192 height 24
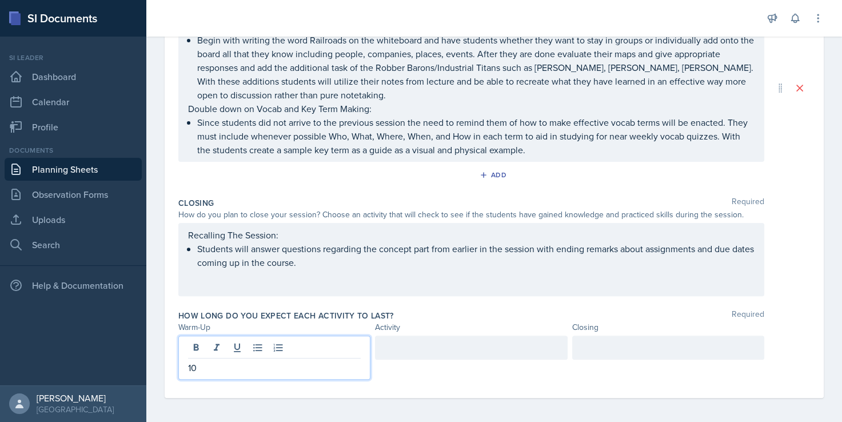
scroll to position [327, 0]
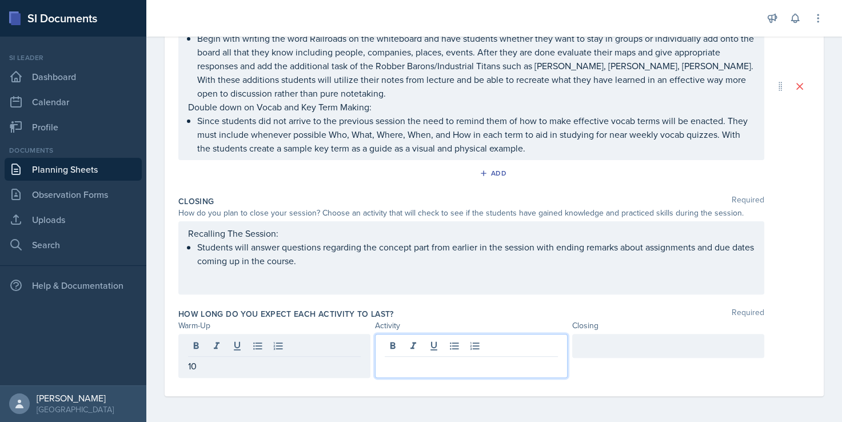
click at [428, 346] on div at bounding box center [471, 356] width 192 height 44
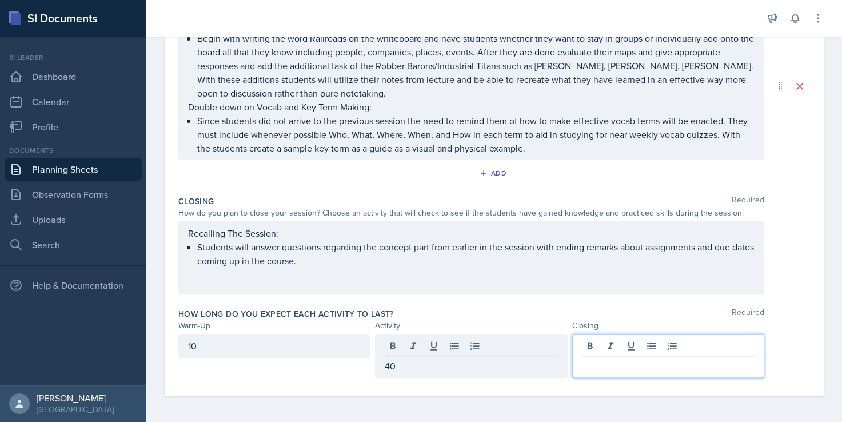
click at [591, 340] on div at bounding box center [668, 356] width 192 height 44
click at [590, 301] on div "Closing Required How do you plan to close your session? Choose an activity that…" at bounding box center [494, 247] width 632 height 113
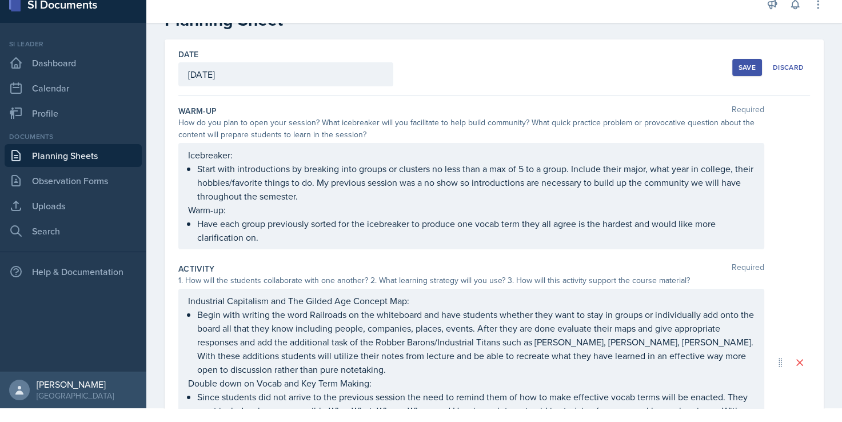
scroll to position [0, 0]
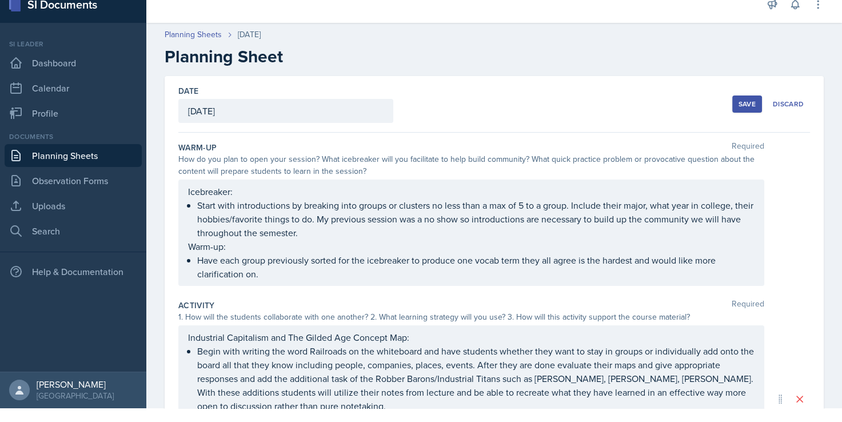
click at [739, 106] on div "Save" at bounding box center [747, 104] width 17 height 9
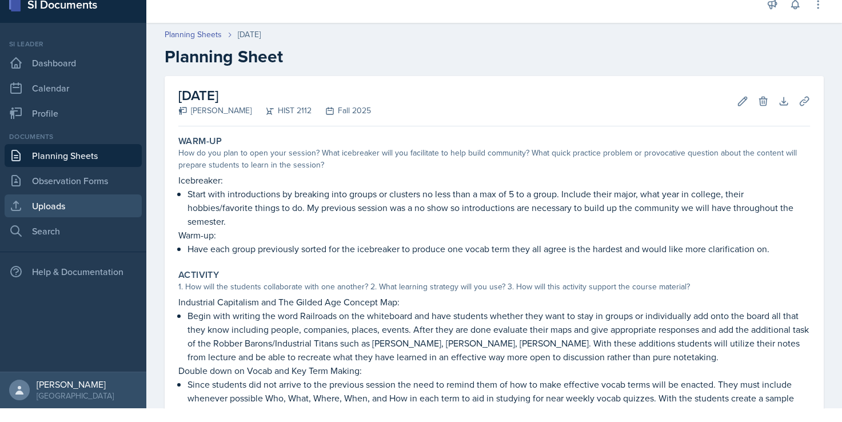
click at [57, 203] on link "Uploads" at bounding box center [73, 205] width 137 height 23
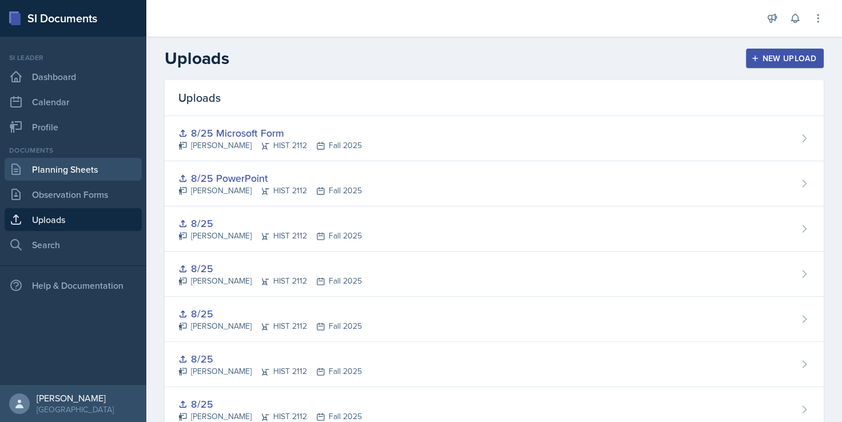
click at [91, 167] on link "Planning Sheets" at bounding box center [73, 169] width 137 height 23
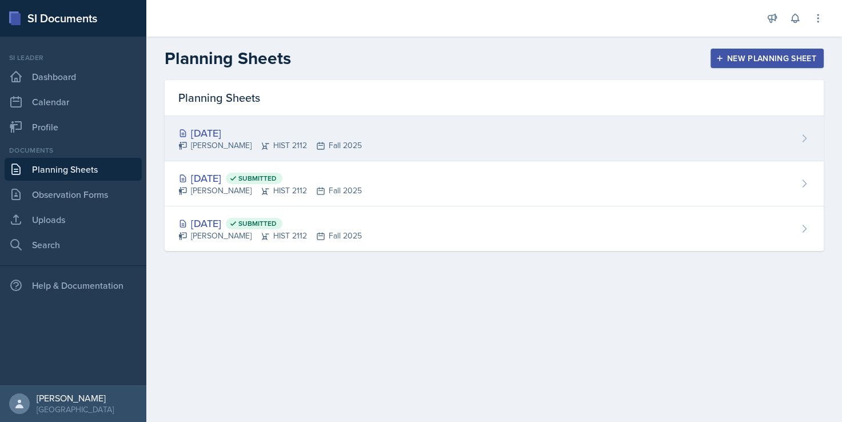
click at [228, 130] on div "[DATE]" at bounding box center [270, 132] width 184 height 15
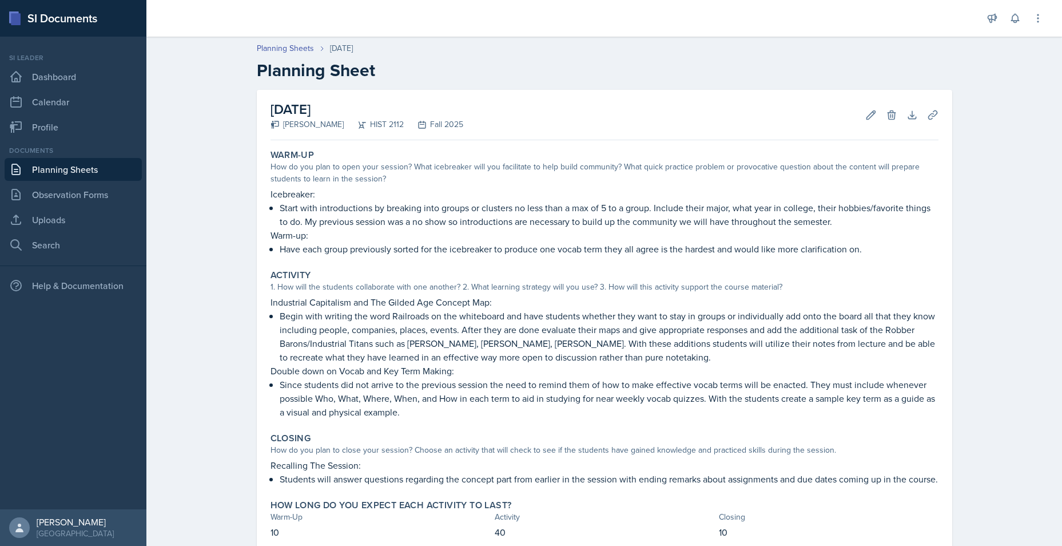
click at [850, 230] on div "Planning Sheets Aug 27th, 2025 Planning Sheet August 27th, 2025 Jack Vickers HI…" at bounding box center [604, 324] width 916 height 587
click at [850, 252] on div "Planning Sheets Aug 27th, 2025 Planning Sheet August 27th, 2025 Jack Vickers HI…" at bounding box center [604, 324] width 916 height 587
click at [850, 253] on div "Planning Sheets Aug 27th, 2025 Planning Sheet August 27th, 2025 Jack Vickers HI…" at bounding box center [604, 324] width 916 height 587
click at [188, 401] on div "Planning Sheets Aug 27th, 2025 Planning Sheet August 27th, 2025 Jack Vickers HI…" at bounding box center [604, 324] width 916 height 587
click at [218, 337] on div "Planning Sheets Aug 27th, 2025 Planning Sheet August 27th, 2025 Jack Vickers HI…" at bounding box center [604, 324] width 916 height 587
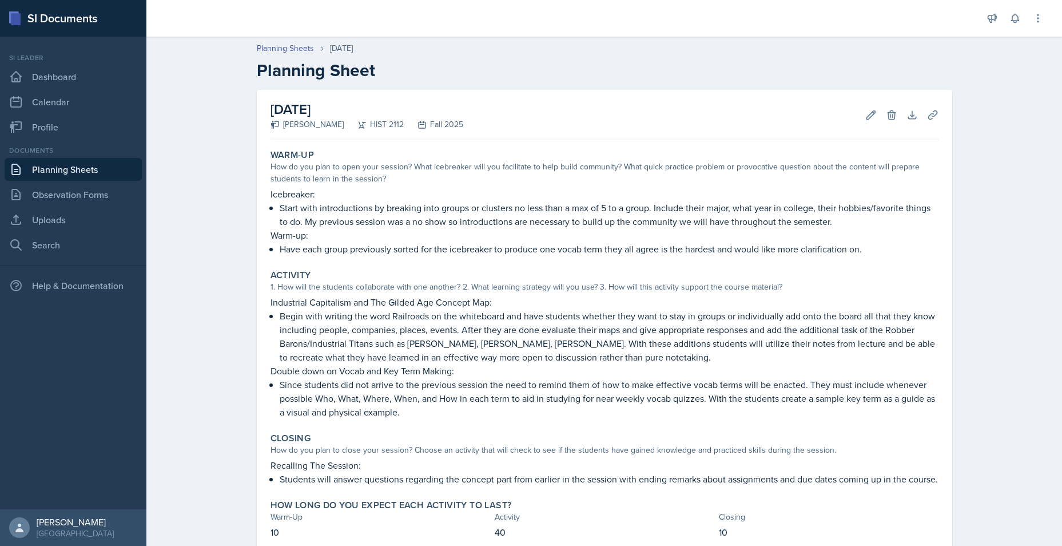
click at [242, 288] on div "August 27th, 2025 Jack Vickers HIST 2112 Fall 2025 Edit Delete Download Uploads…" at bounding box center [604, 354] width 732 height 528
click at [248, 285] on div "August 27th, 2025 Jack Vickers HIST 2112 Fall 2025 Edit Delete Download Uploads…" at bounding box center [604, 354] width 732 height 528
click at [188, 292] on div "Planning Sheets Aug 27th, 2025 Planning Sheet August 27th, 2025 Jack Vickers HI…" at bounding box center [604, 324] width 916 height 587
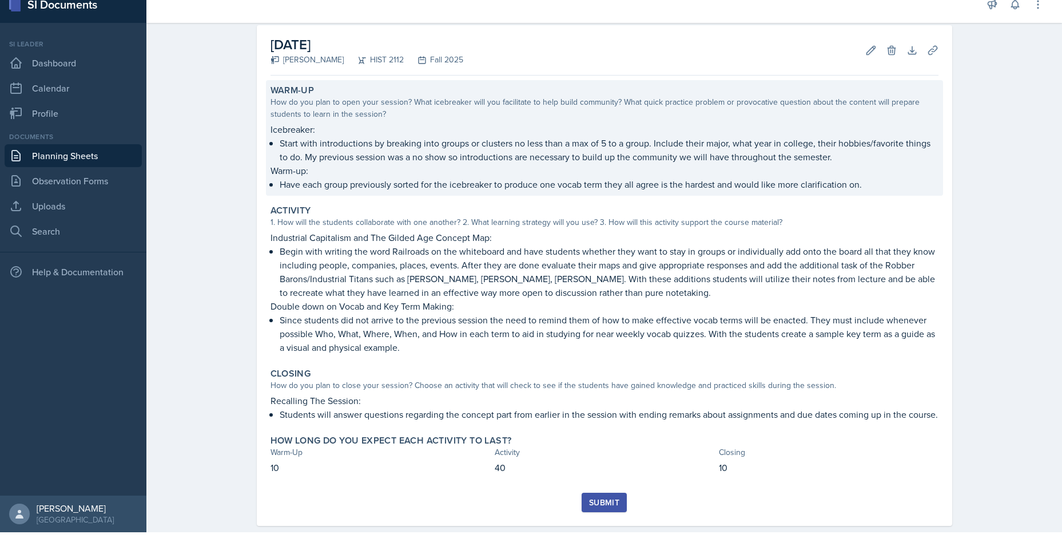
scroll to position [86, 0]
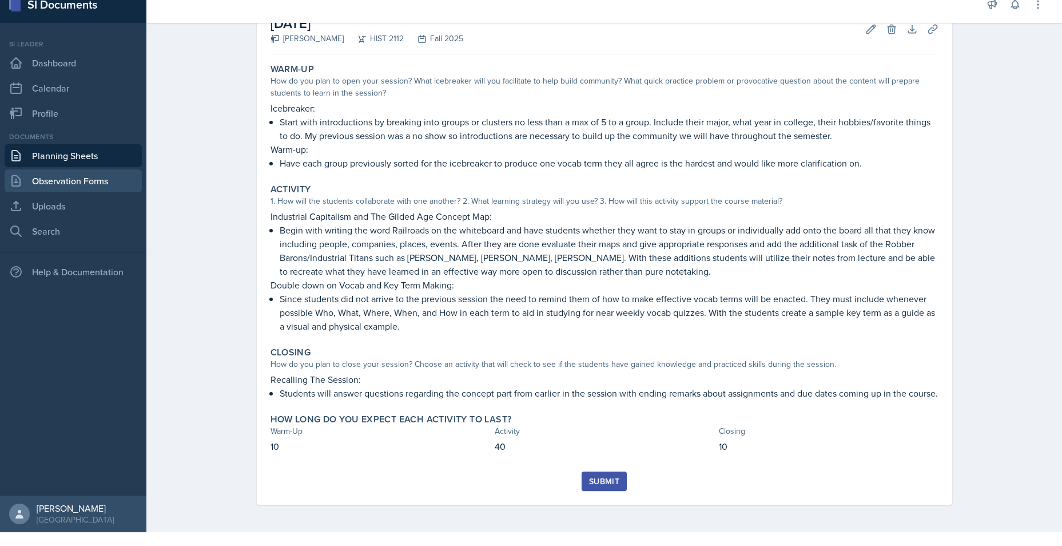
click at [54, 173] on link "Observation Forms" at bounding box center [73, 180] width 137 height 23
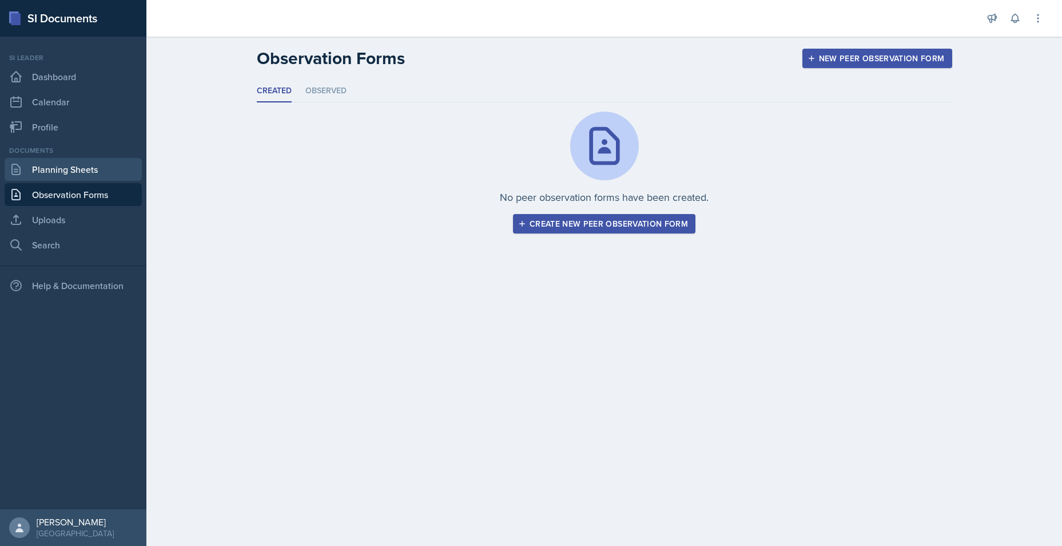
click at [54, 160] on link "Planning Sheets" at bounding box center [73, 169] width 137 height 23
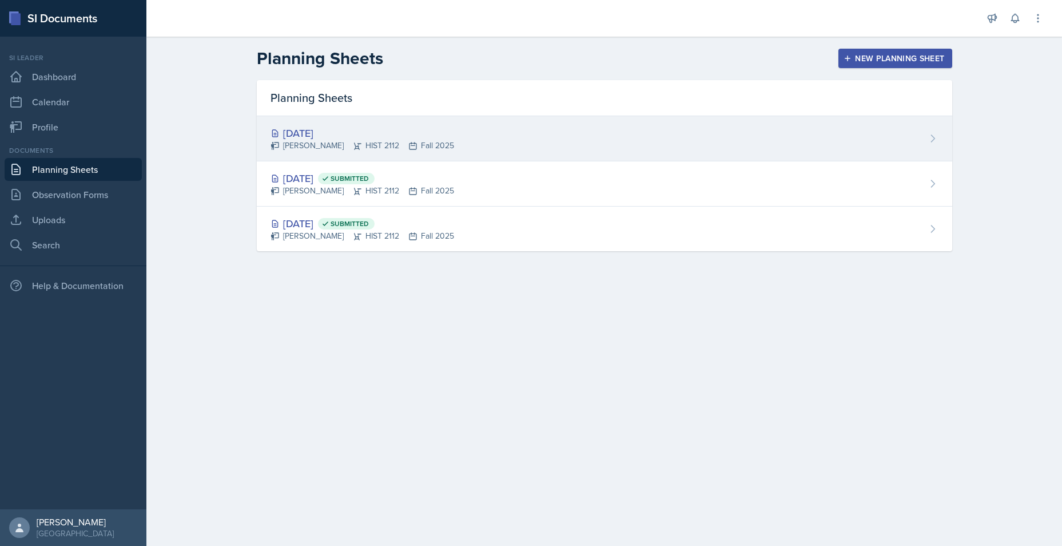
click at [446, 136] on div "Aug 27th, 2025 Jack Vickers HIST 2112 Fall 2025" at bounding box center [604, 138] width 695 height 45
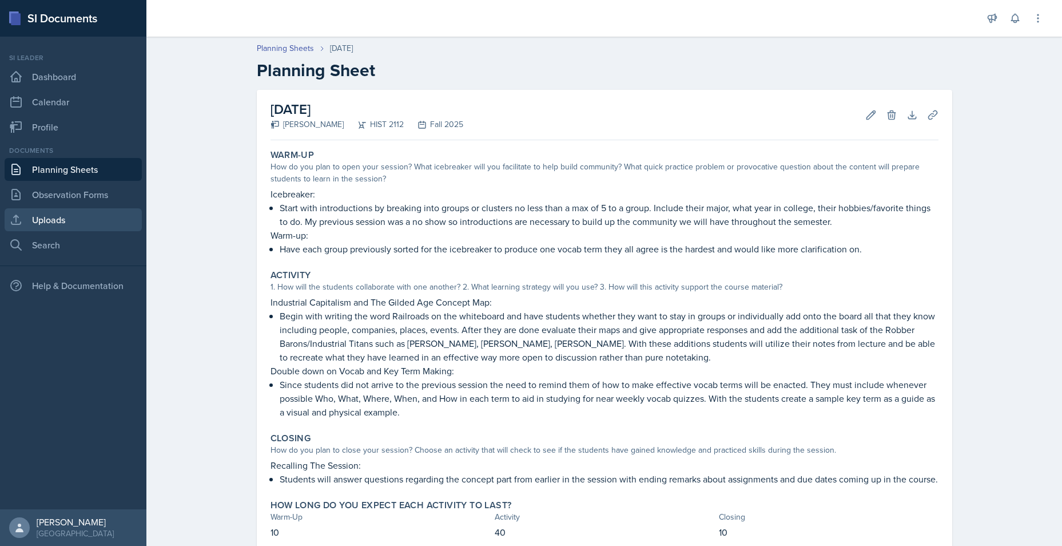
click at [69, 215] on link "Uploads" at bounding box center [73, 219] width 137 height 23
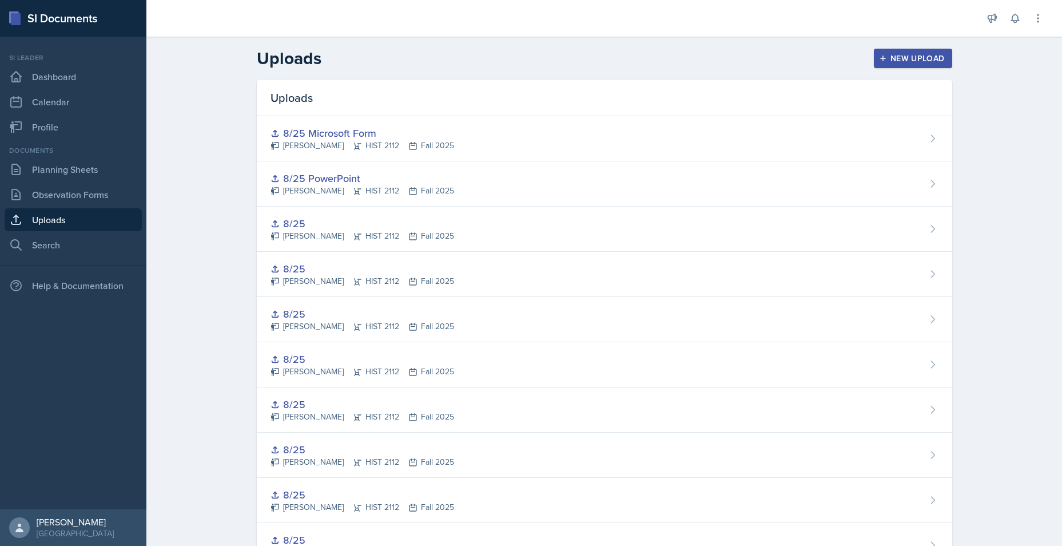
click at [850, 56] on div "New Upload" at bounding box center [912, 58] width 63 height 9
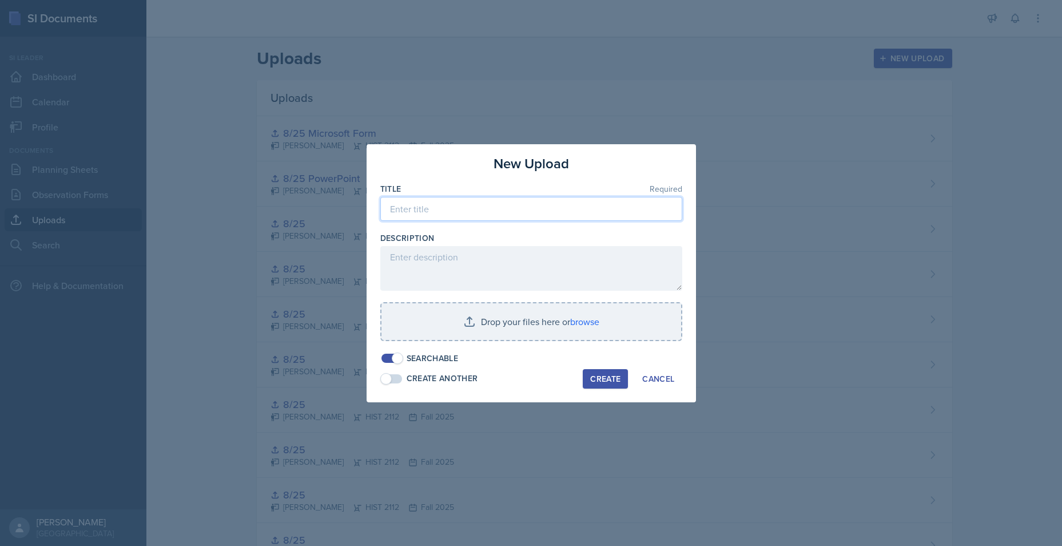
click at [460, 213] on input at bounding box center [531, 209] width 302 height 24
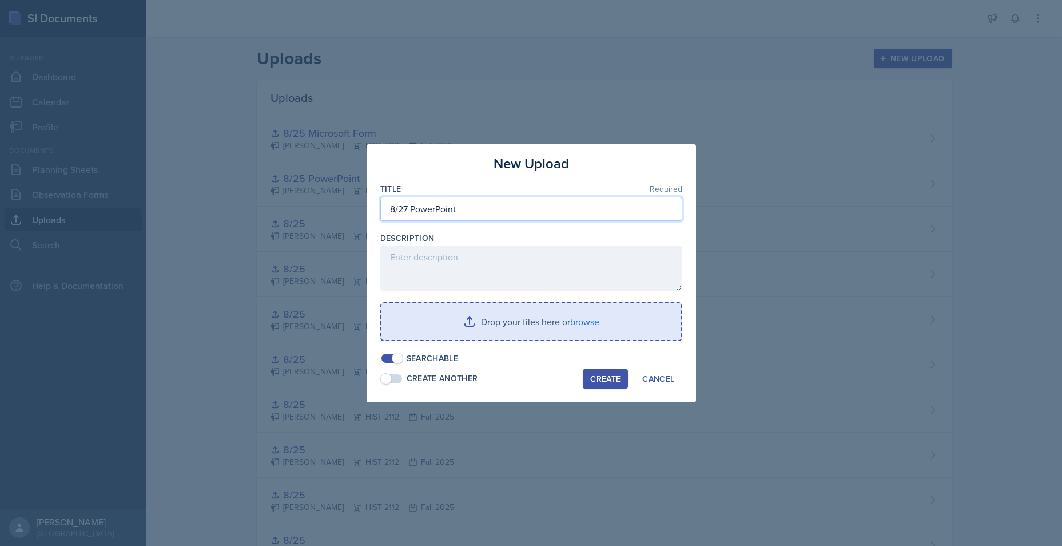
type input "8/27 PowerPoint"
click at [495, 319] on input "file" at bounding box center [531, 321] width 300 height 37
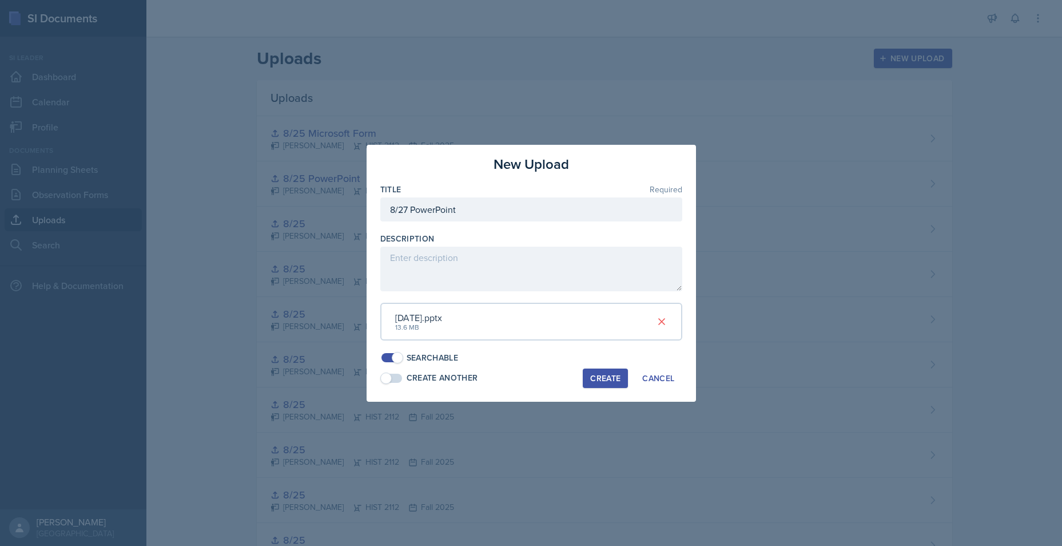
click at [605, 376] on div "Create" at bounding box center [605, 377] width 30 height 9
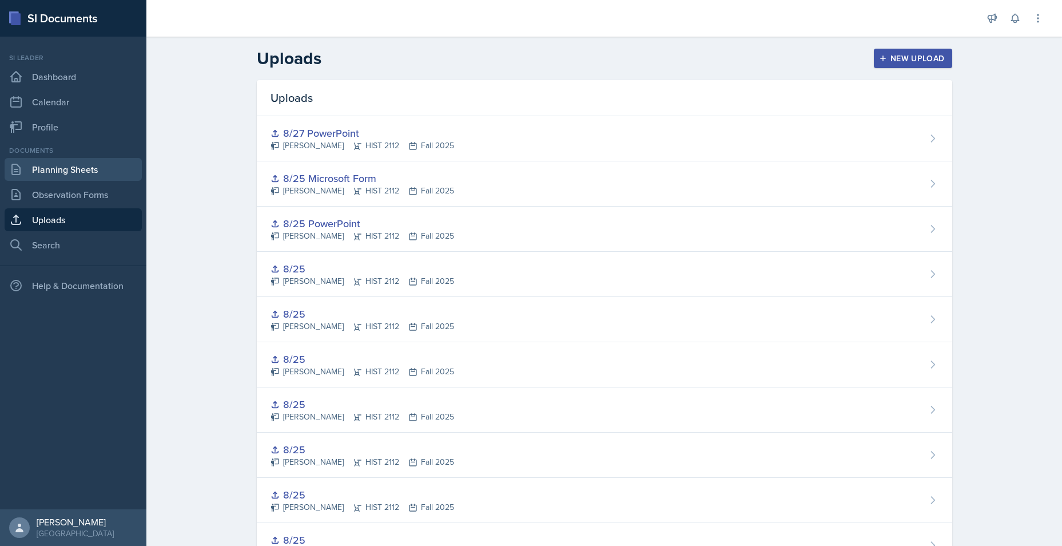
click at [55, 172] on link "Planning Sheets" at bounding box center [73, 169] width 137 height 23
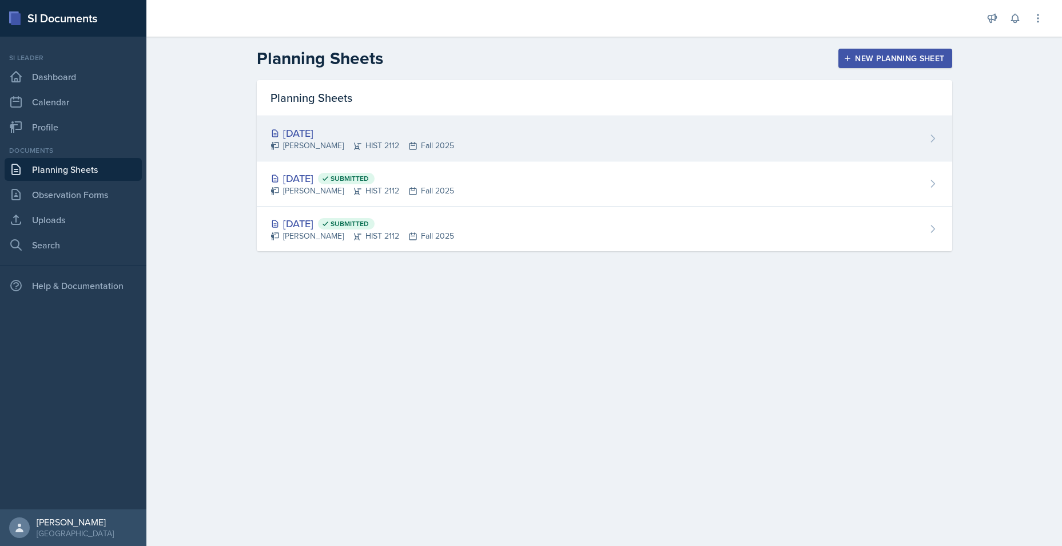
click at [423, 136] on div "[DATE]" at bounding box center [362, 132] width 184 height 15
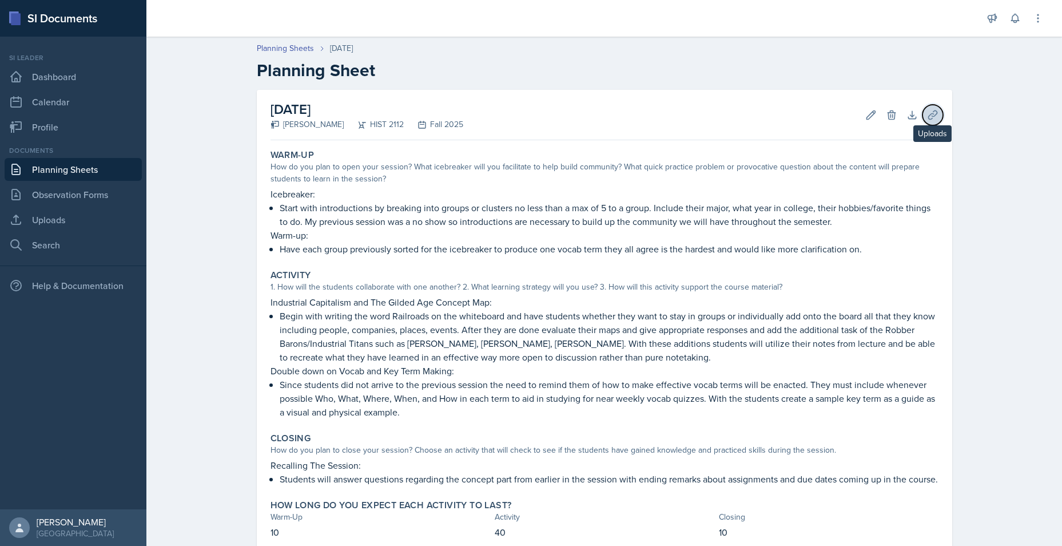
click at [850, 116] on icon at bounding box center [932, 114] width 9 height 9
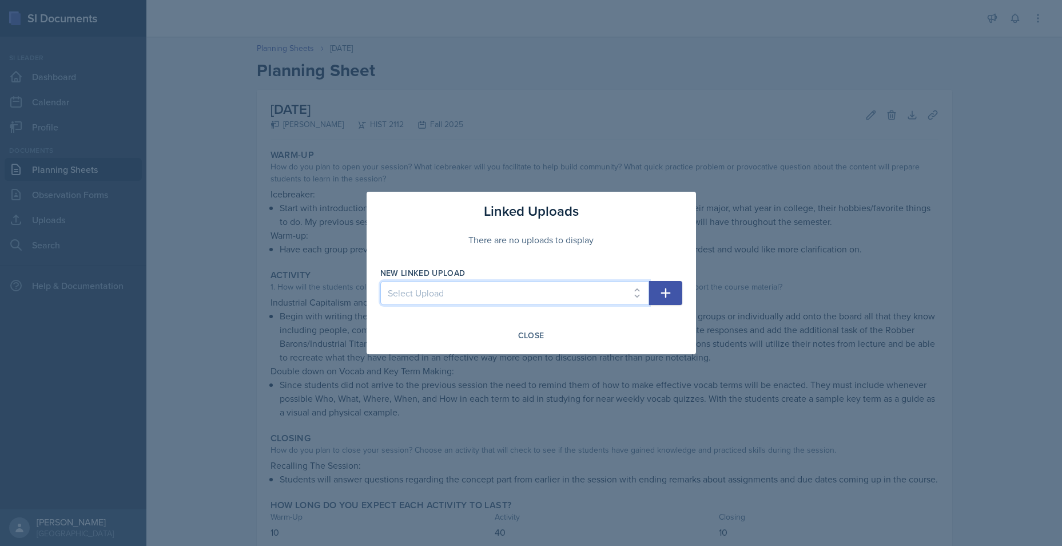
click at [602, 289] on select "Select Upload Taboo rules Introduction PowerPoint Introduction PowerPoint Intro…" at bounding box center [514, 293] width 269 height 24
select select "68bdcb32-c1a5-451f-8b7f-3bc7fcf5ab96"
click at [380, 281] on select "Select Upload Taboo rules Introduction PowerPoint Introduction PowerPoint Intro…" at bounding box center [514, 293] width 269 height 24
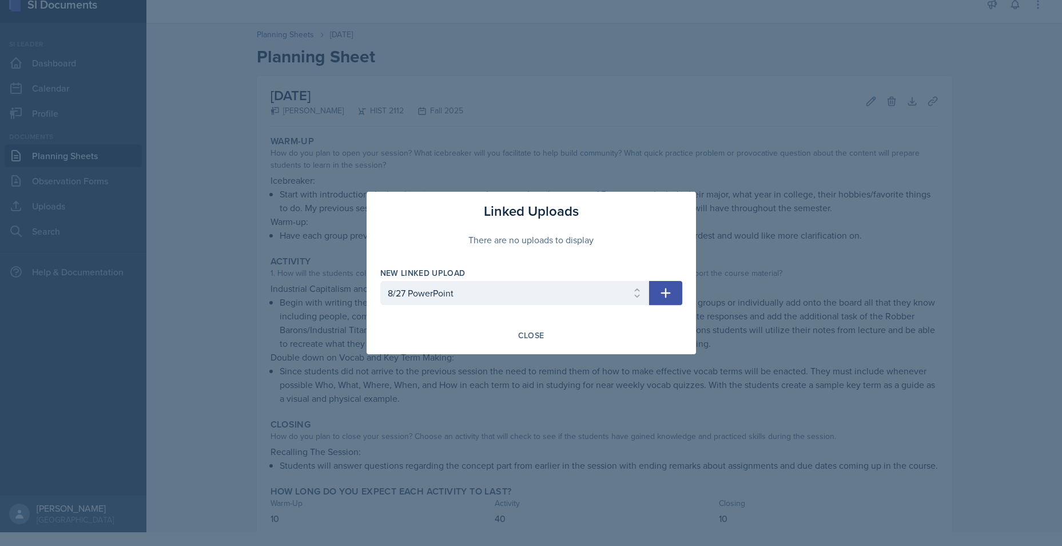
click at [664, 292] on icon "button" at bounding box center [666, 293] width 14 height 14
select select
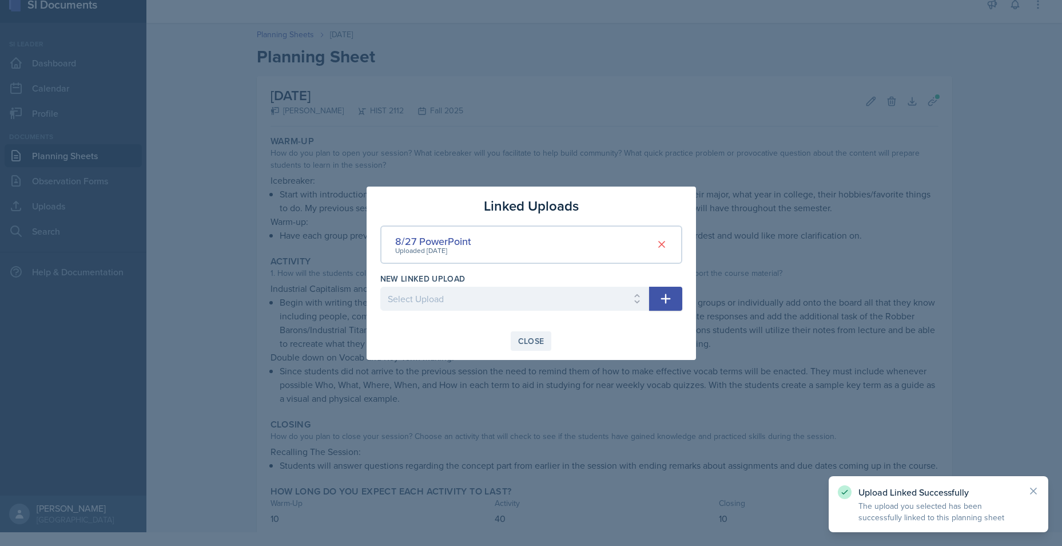
click at [534, 339] on div "Close" at bounding box center [531, 340] width 26 height 9
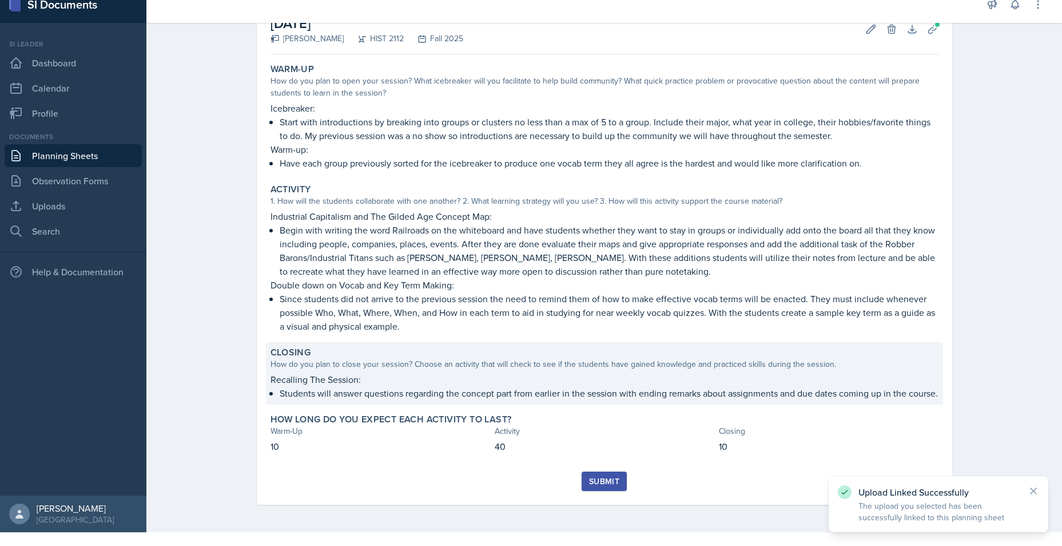
scroll to position [86, 0]
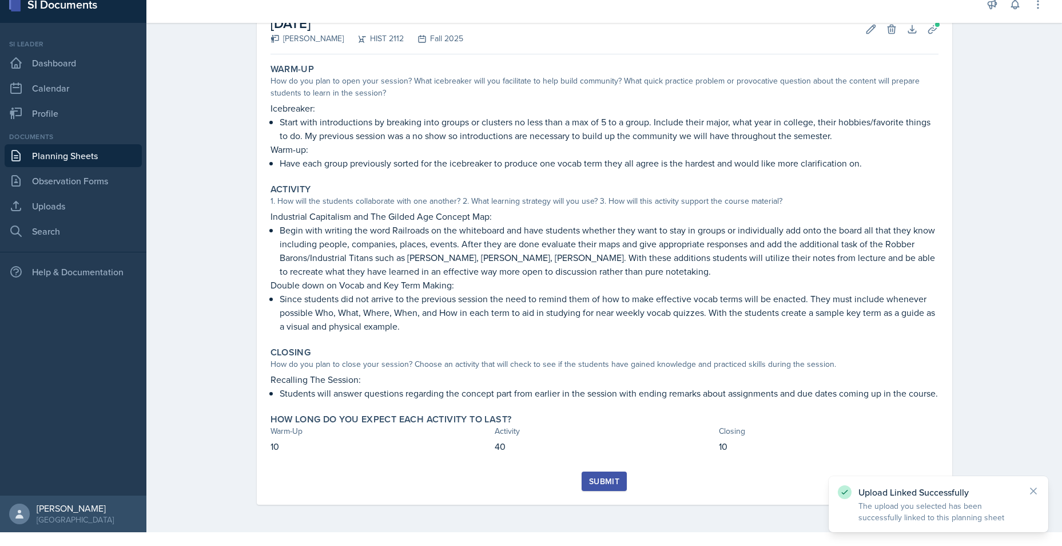
click at [604, 421] on div "Submit" at bounding box center [604, 480] width 30 height 9
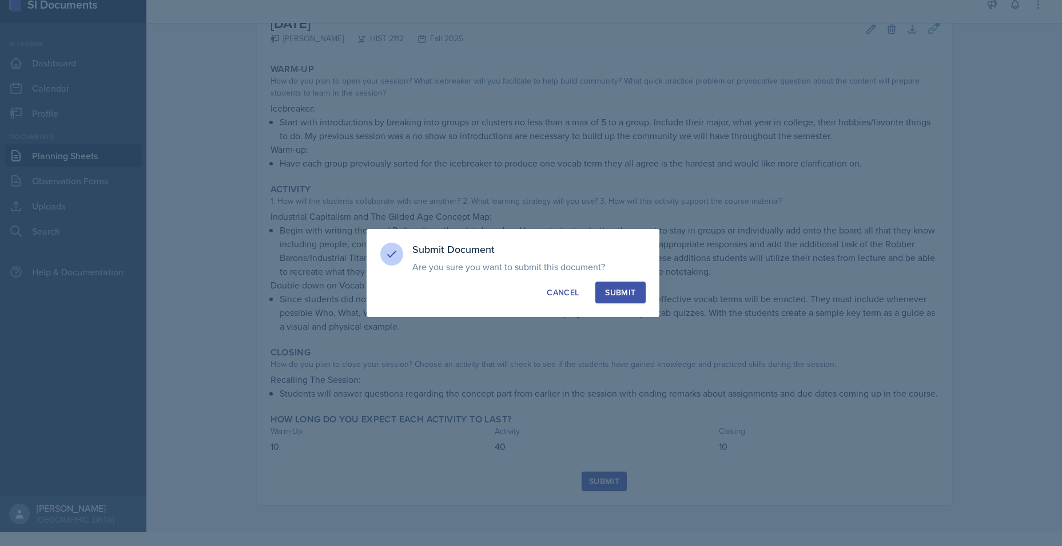
click at [618, 289] on div "Submit" at bounding box center [620, 292] width 30 height 11
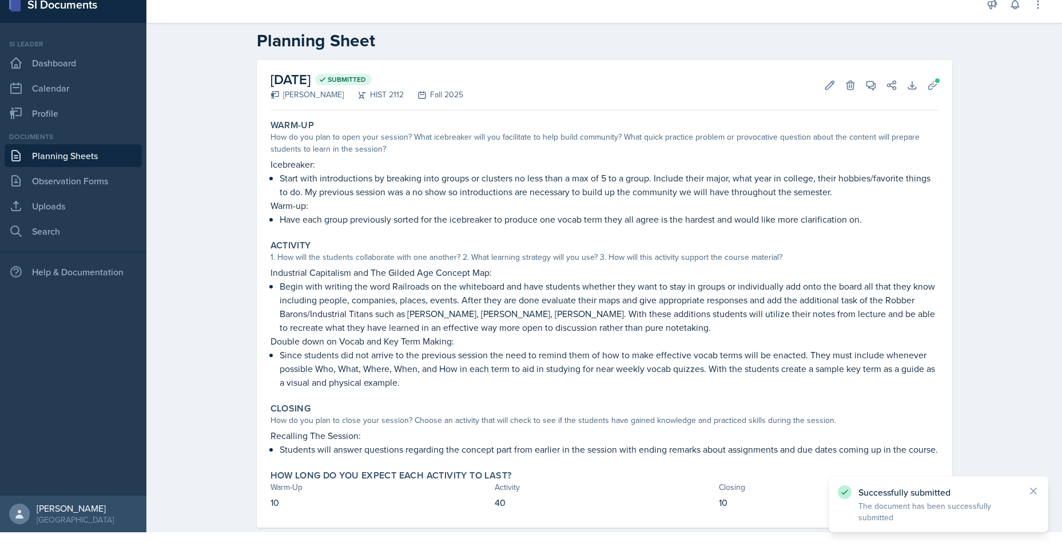
scroll to position [0, 0]
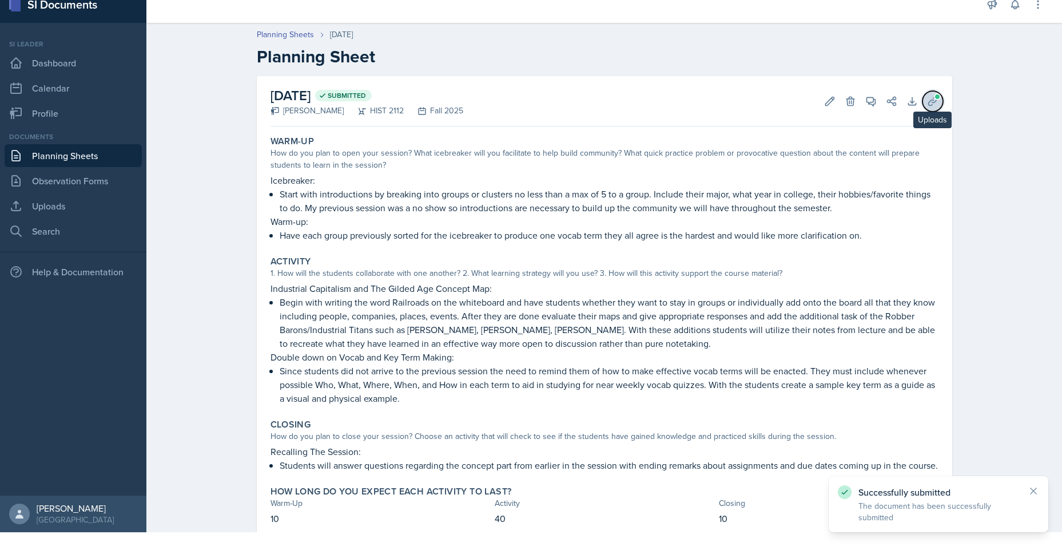
click at [850, 103] on icon at bounding box center [932, 101] width 11 height 11
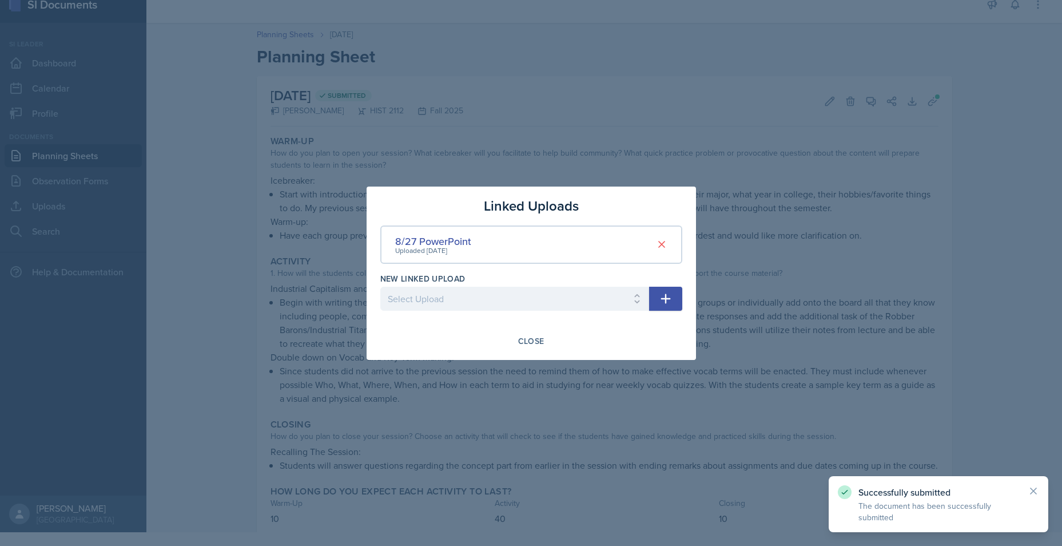
click at [787, 242] on div at bounding box center [531, 273] width 1062 height 546
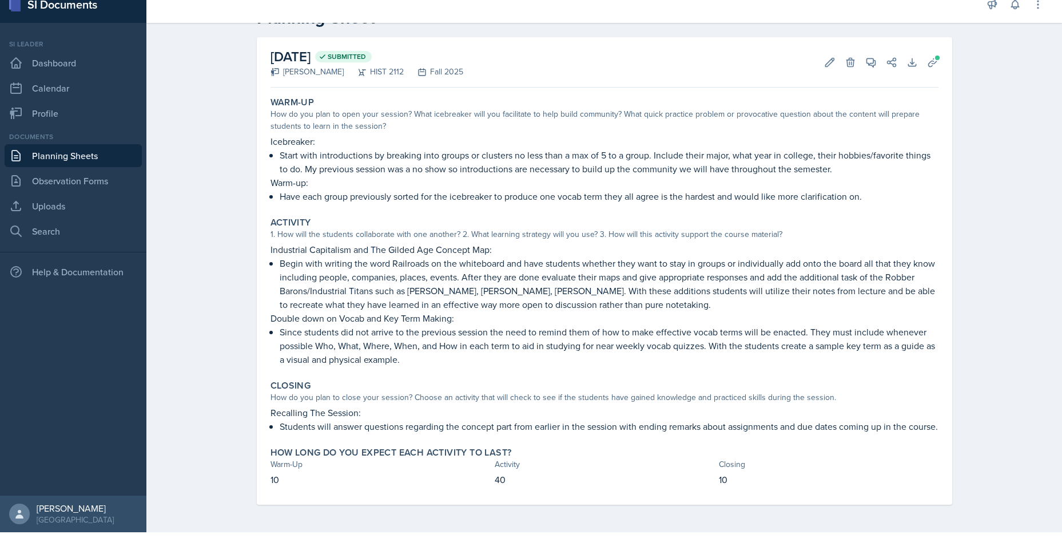
scroll to position [53, 0]
